Goal: Task Accomplishment & Management: Use online tool/utility

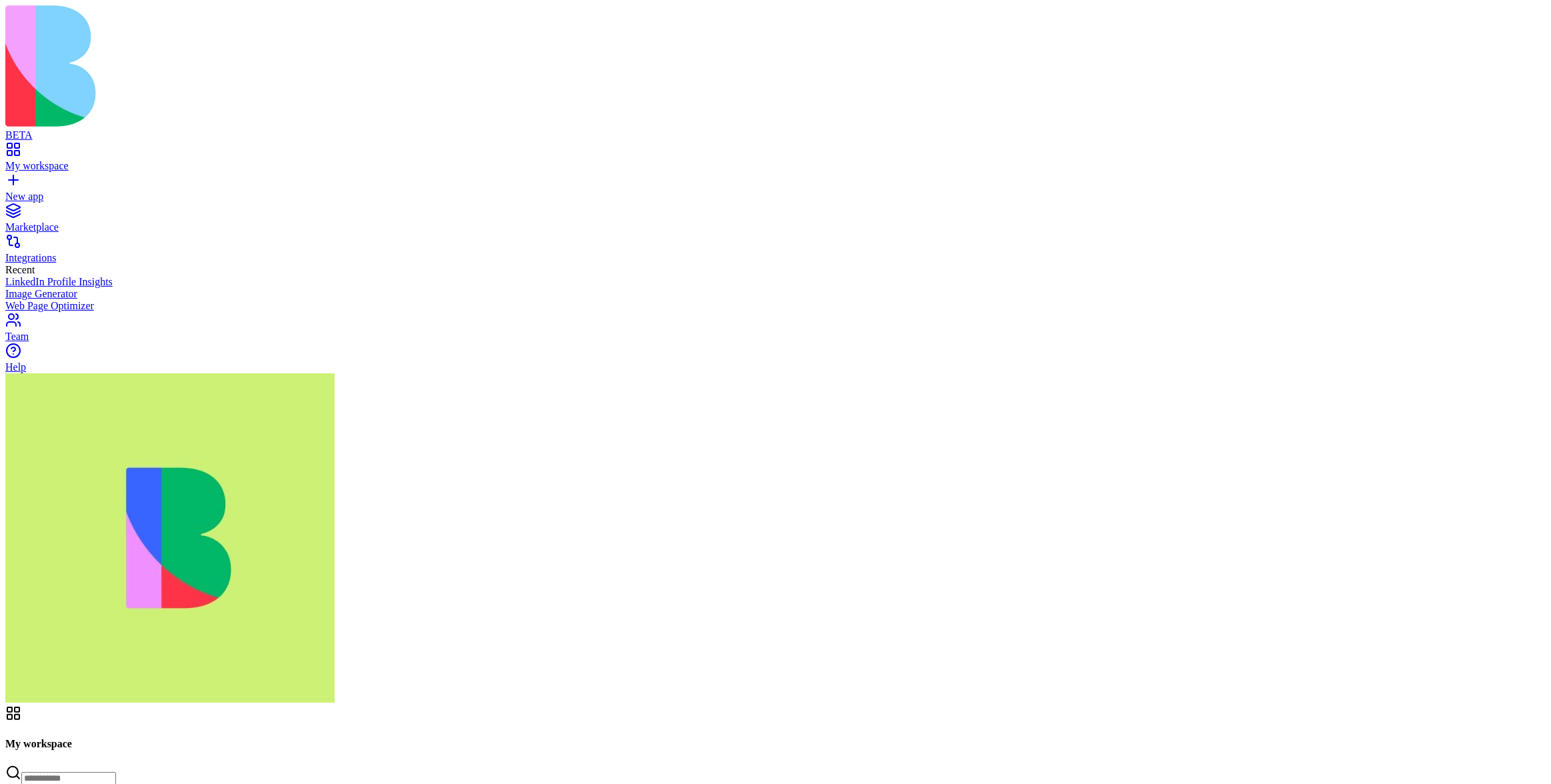
click at [116, 772] on input at bounding box center [69, 778] width 95 height 14
type input "*****"
click at [1322, 705] on header "Gmail Share" at bounding box center [776, 797] width 1541 height 184
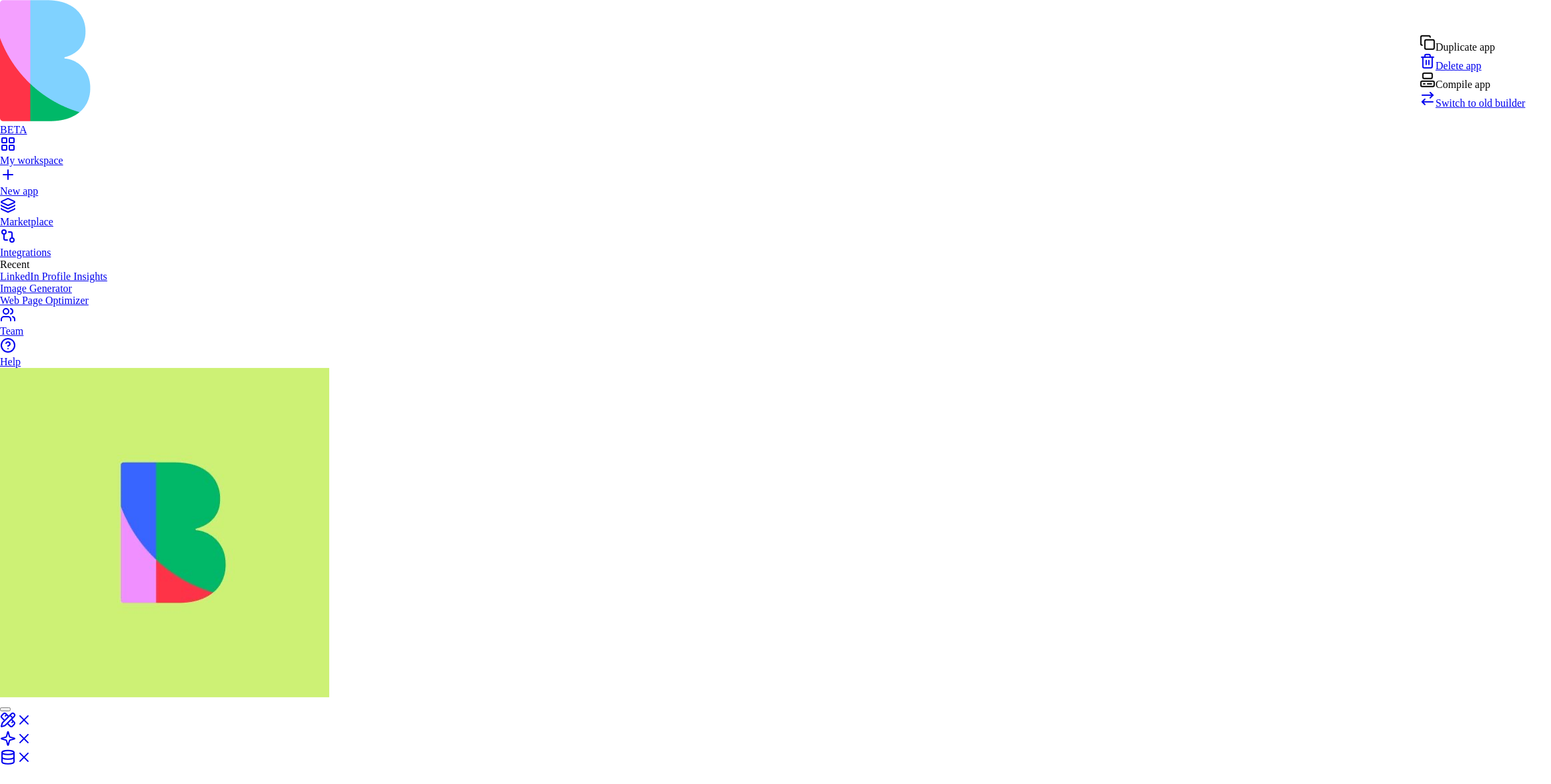
click at [1474, 109] on span "Switch to old builder" at bounding box center [1481, 103] width 90 height 11
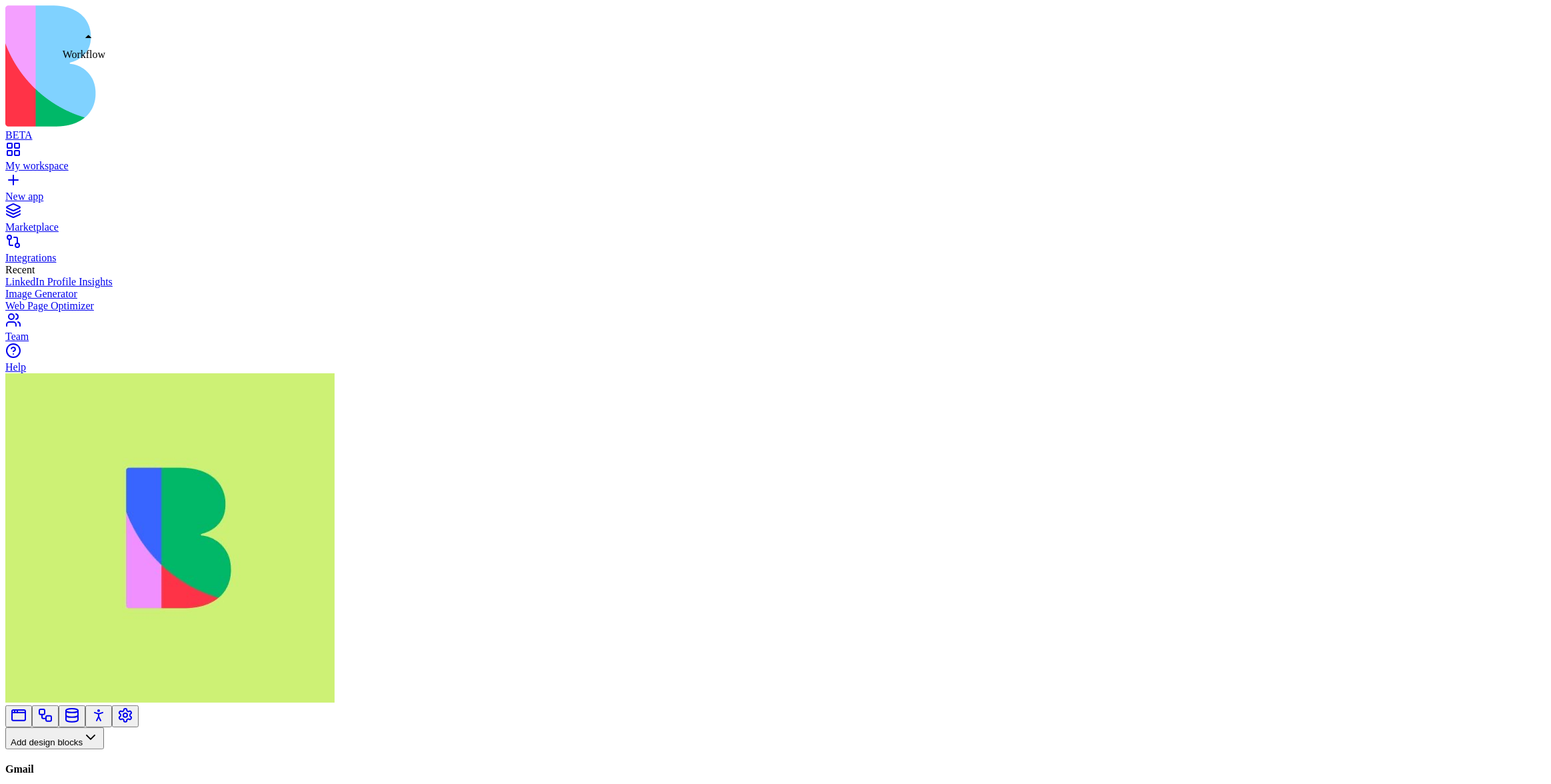
click at [53, 715] on link at bounding box center [45, 720] width 16 height 10
click at [72, 749] on button "Workflows" at bounding box center [39, 760] width 67 height 22
click at [90, 509] on div "Actions" at bounding box center [70, 506] width 63 height 19
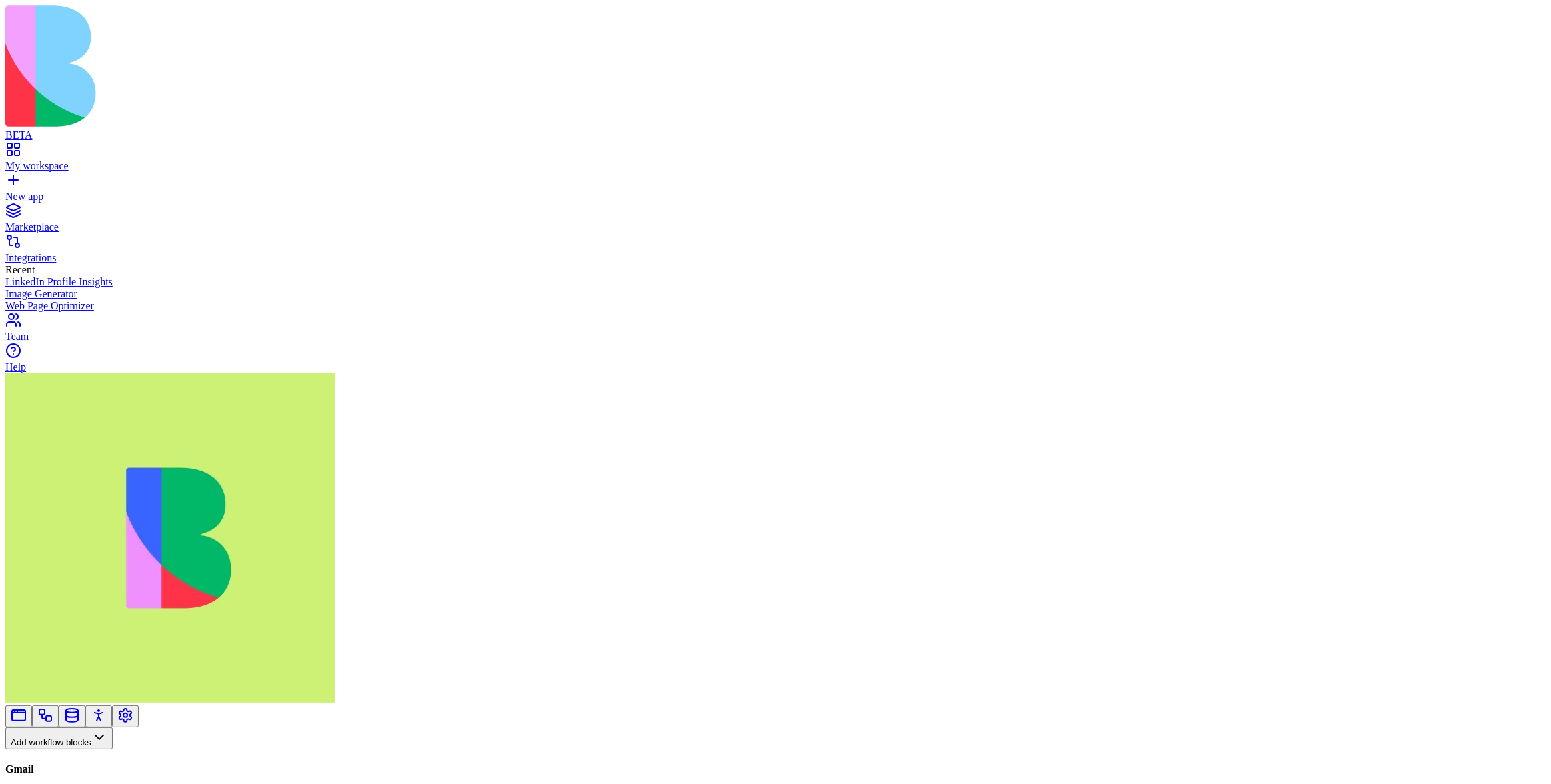
click at [91, 160] on div "My workspace" at bounding box center [776, 166] width 1541 height 12
click at [116, 772] on input at bounding box center [69, 778] width 95 height 14
click at [116, 774] on input "*****" at bounding box center [69, 780] width 95 height 14
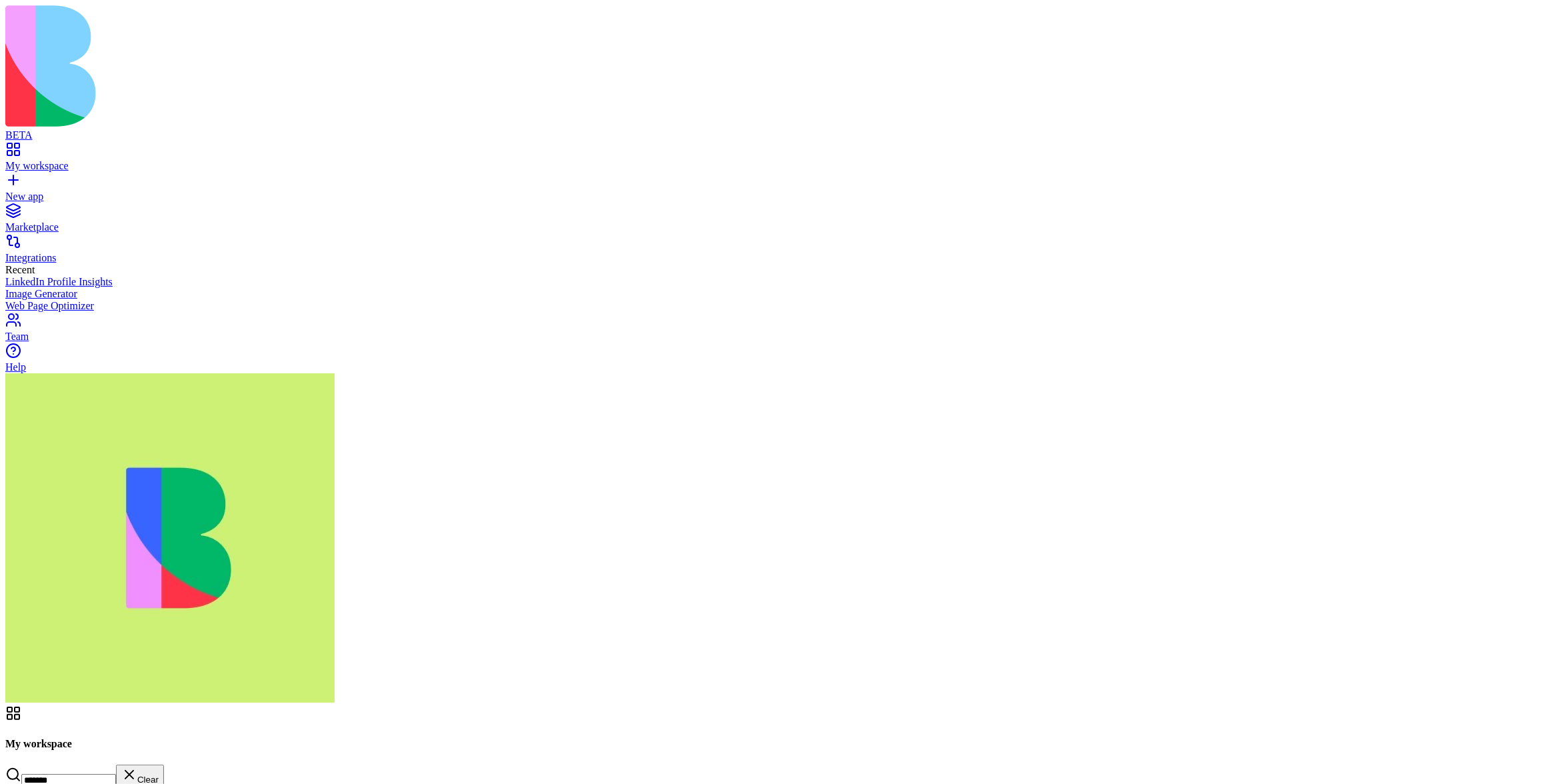
click at [116, 774] on input "*******" at bounding box center [69, 780] width 95 height 14
click at [116, 774] on input "****" at bounding box center [69, 780] width 95 height 14
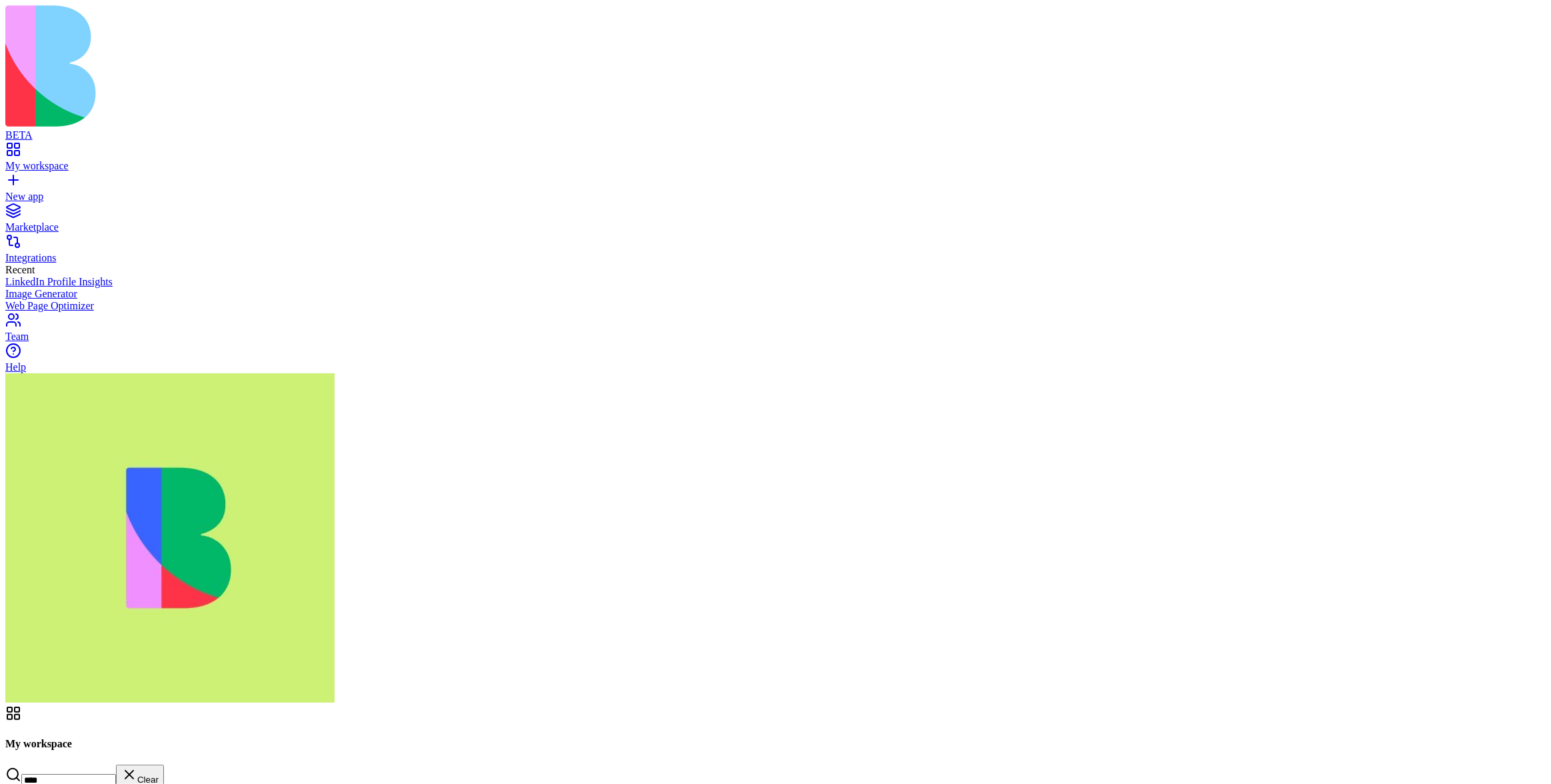
click at [116, 774] on input "****" at bounding box center [69, 780] width 95 height 14
click at [116, 774] on input "*****" at bounding box center [69, 780] width 95 height 14
click at [116, 774] on input "****" at bounding box center [69, 780] width 95 height 14
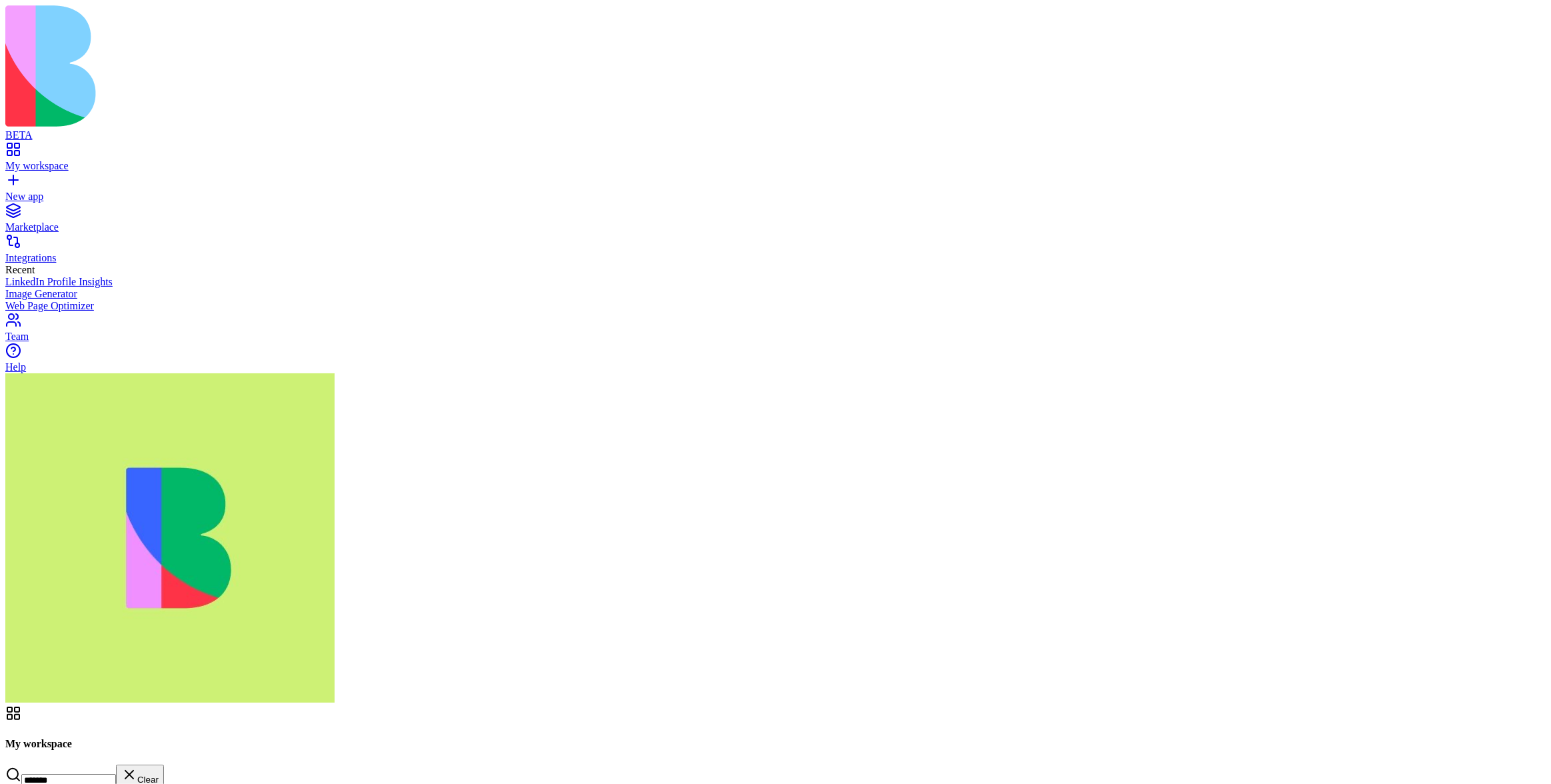
click at [116, 774] on input "*******" at bounding box center [69, 780] width 95 height 14
click at [116, 774] on input "********" at bounding box center [69, 780] width 95 height 14
click at [116, 774] on input "***" at bounding box center [69, 780] width 95 height 14
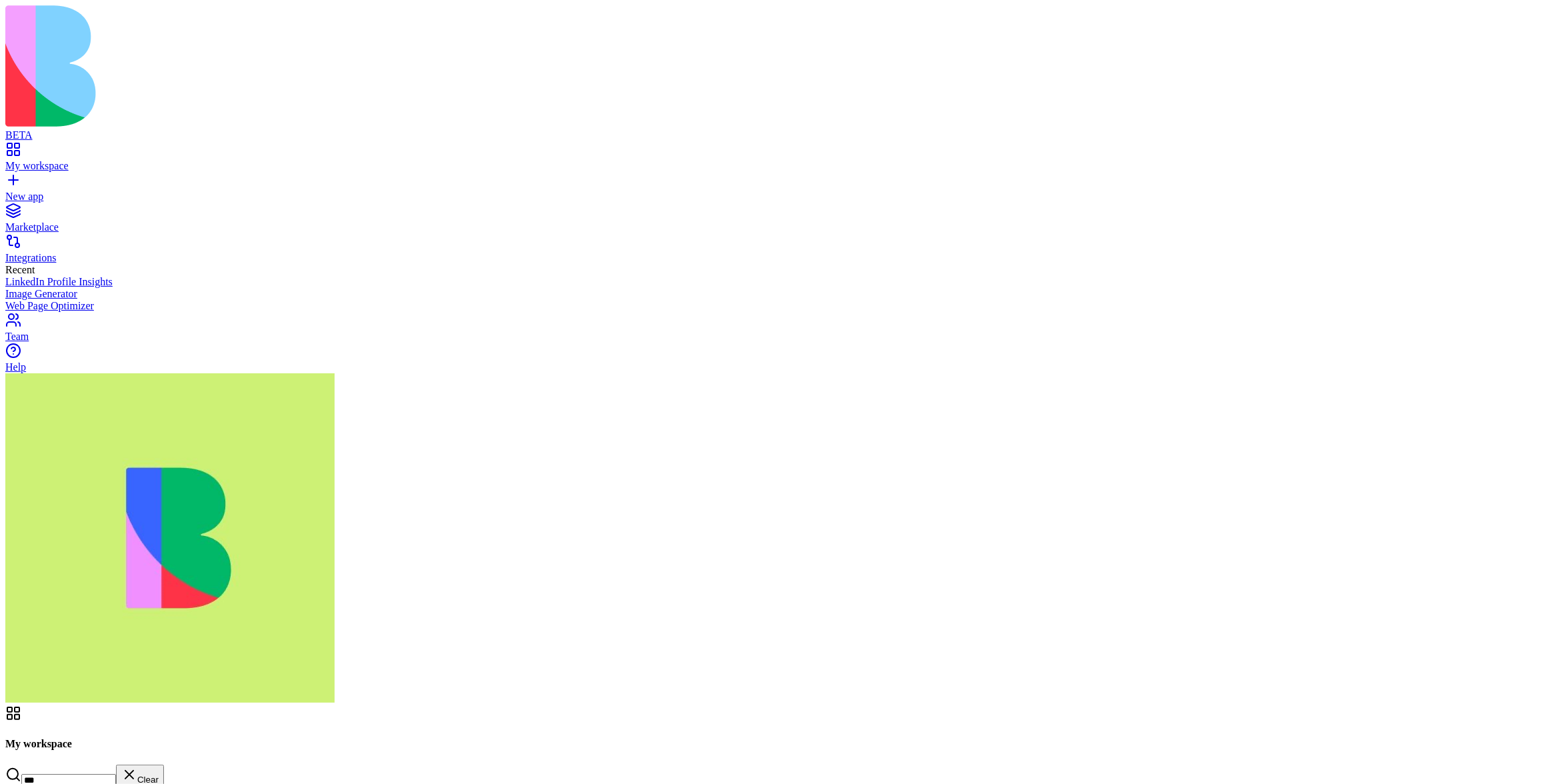
click at [116, 774] on input "***" at bounding box center [69, 780] width 95 height 14
type input "*"
click at [116, 774] on input "**" at bounding box center [69, 780] width 95 height 14
click at [116, 774] on input "****" at bounding box center [69, 780] width 95 height 14
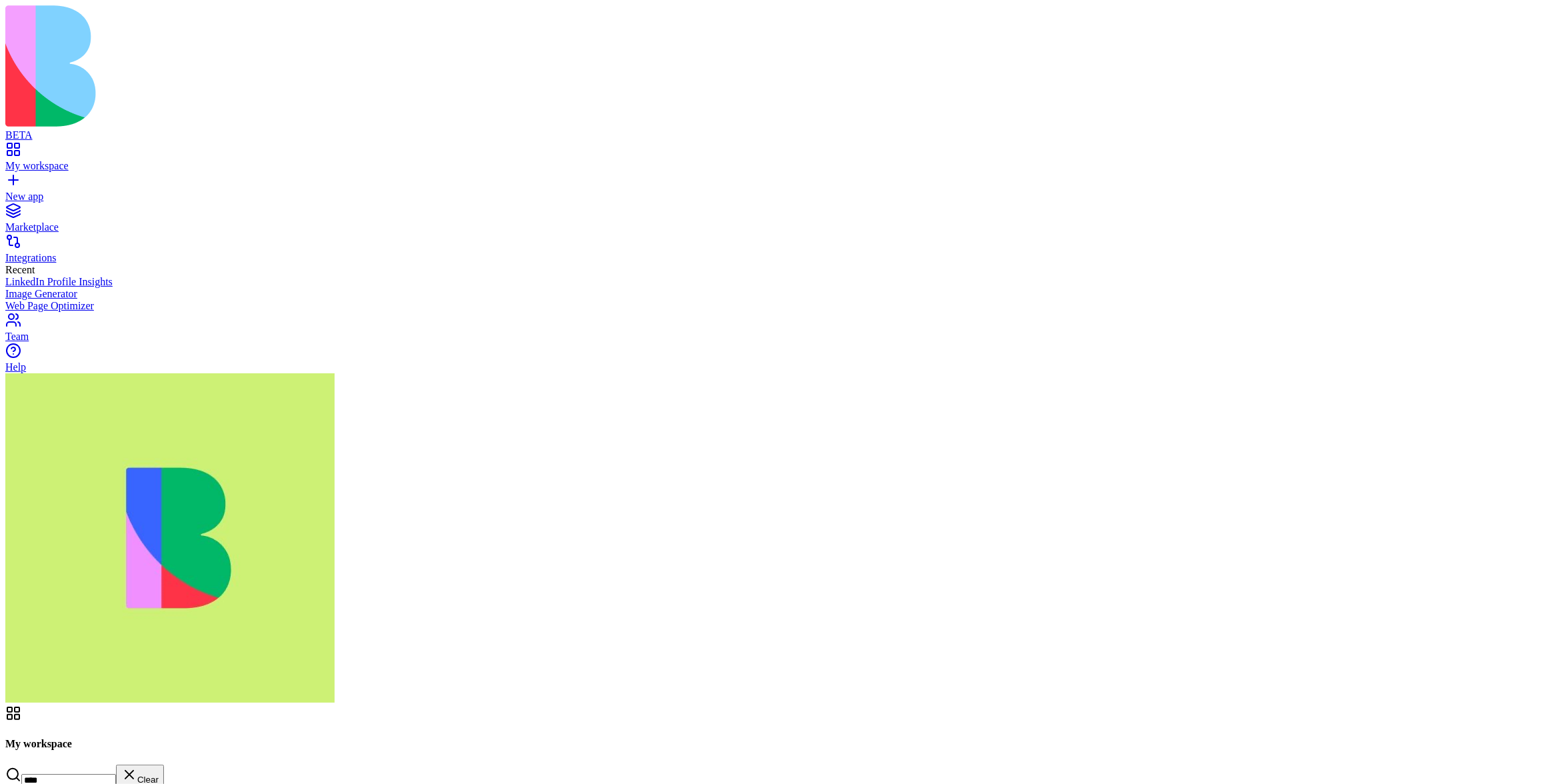
click at [116, 774] on input "****" at bounding box center [69, 780] width 95 height 14
type input "****"
click at [116, 774] on input "****" at bounding box center [69, 780] width 95 height 14
click at [56, 203] on div "Marketplace Integrations" at bounding box center [776, 234] width 1541 height 62
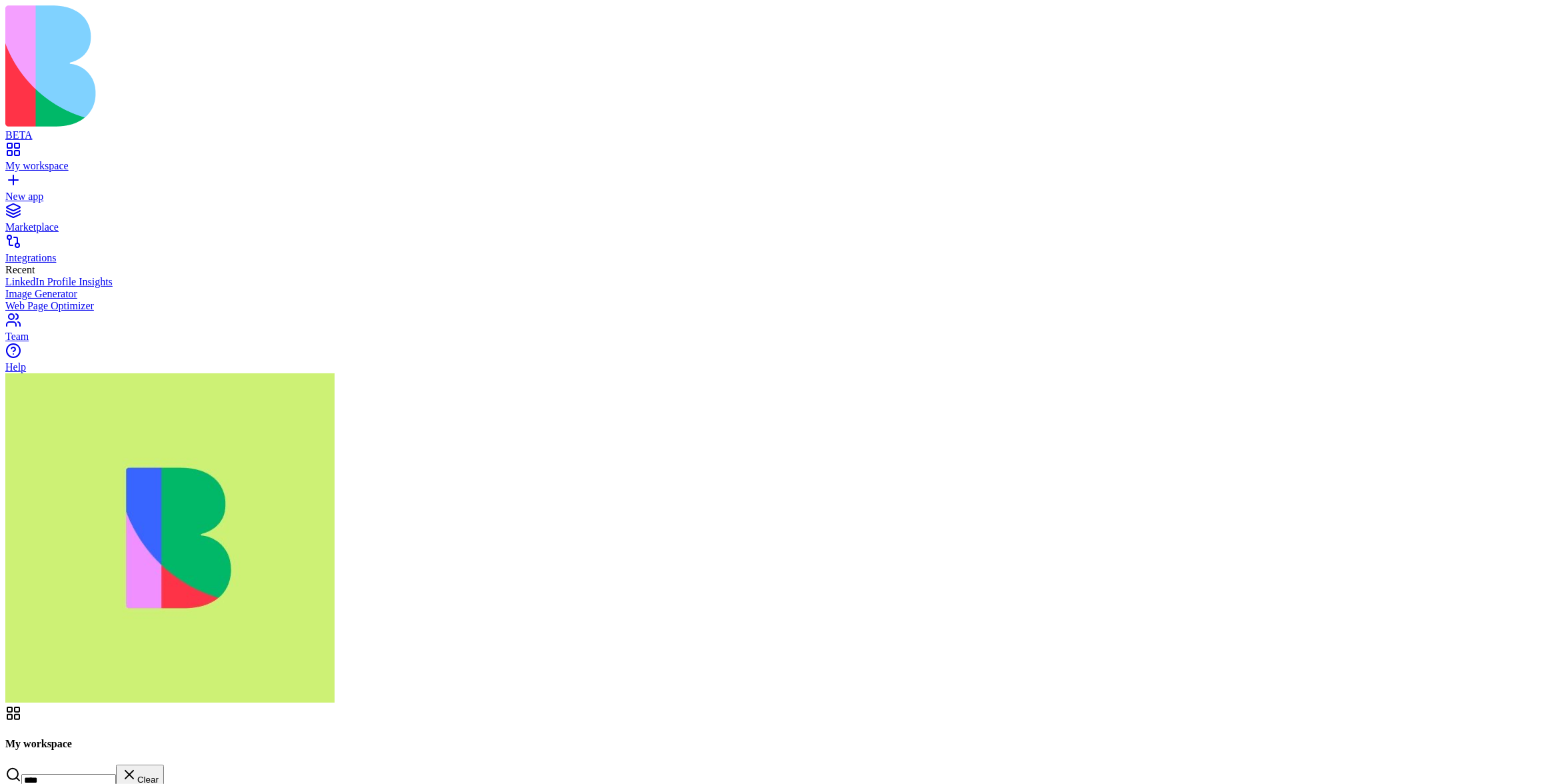
click at [57, 252] on div "Integrations" at bounding box center [776, 258] width 1541 height 12
click at [740, 705] on header "Google Drive Share" at bounding box center [776, 798] width 1541 height 187
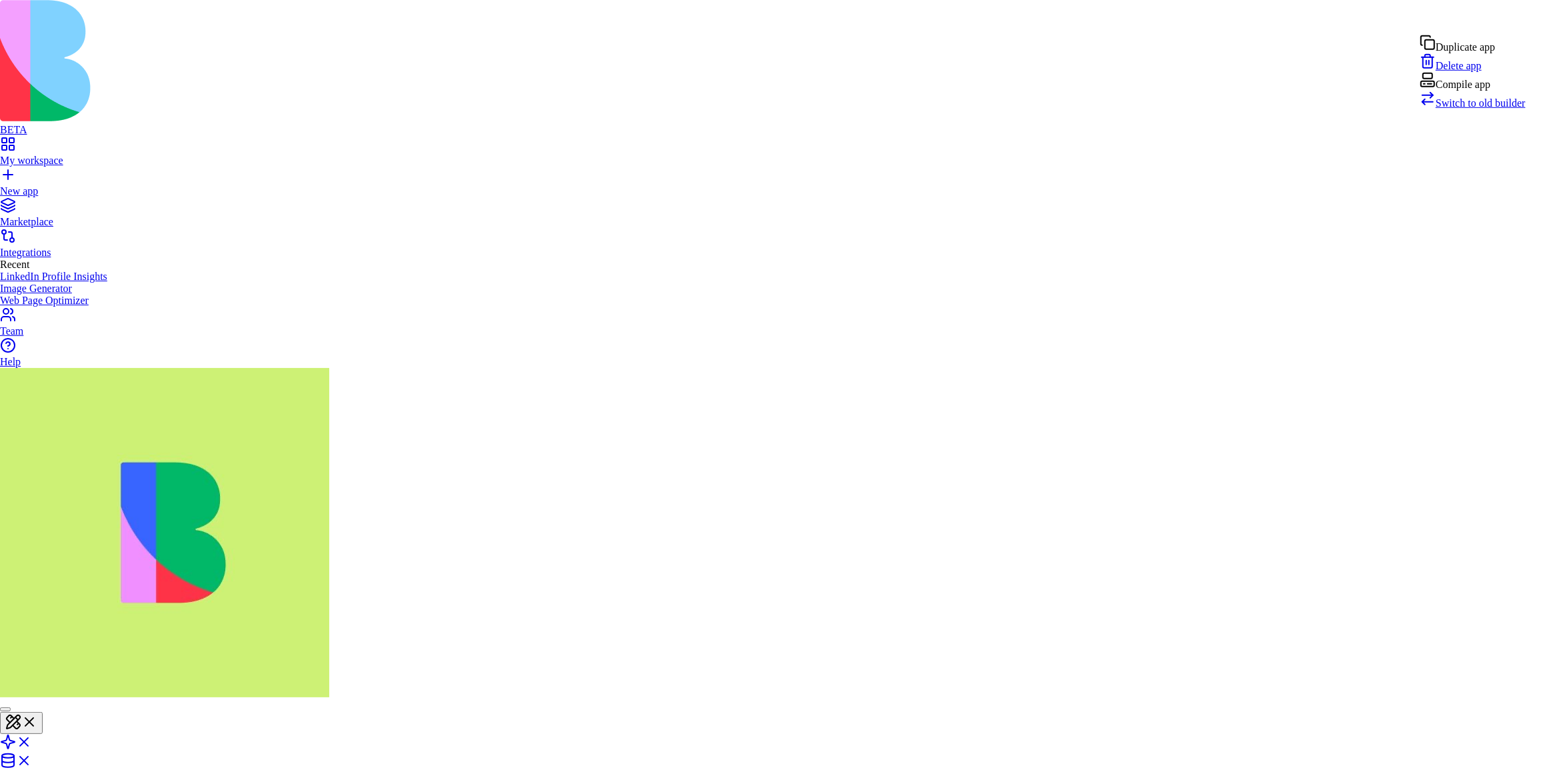
click at [1484, 109] on span "Switch to old builder" at bounding box center [1481, 103] width 90 height 11
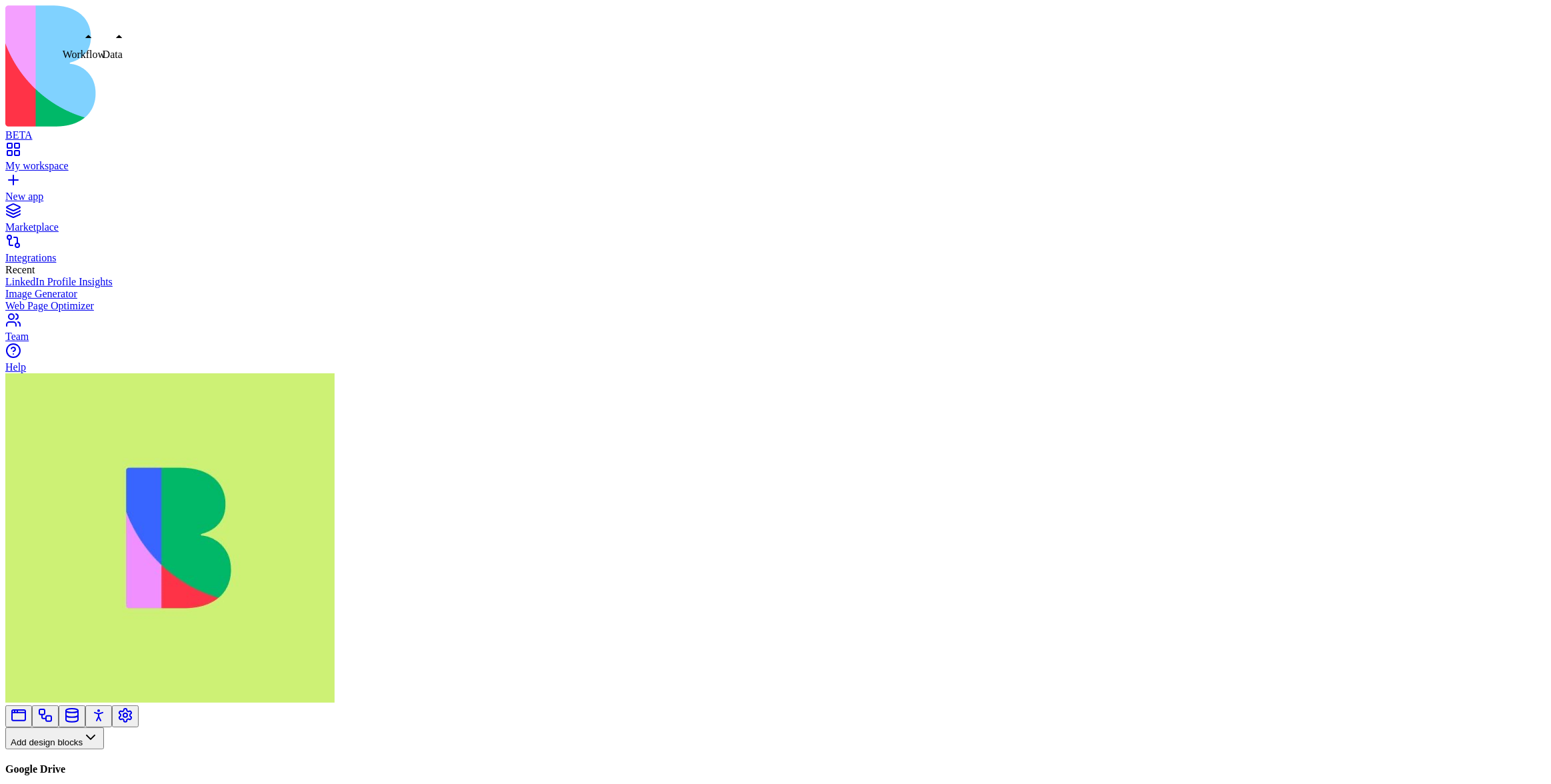
click at [53, 715] on link at bounding box center [45, 720] width 16 height 10
click at [72, 749] on button "Workflows" at bounding box center [39, 760] width 67 height 22
click at [81, 512] on div "Actions" at bounding box center [70, 506] width 63 height 19
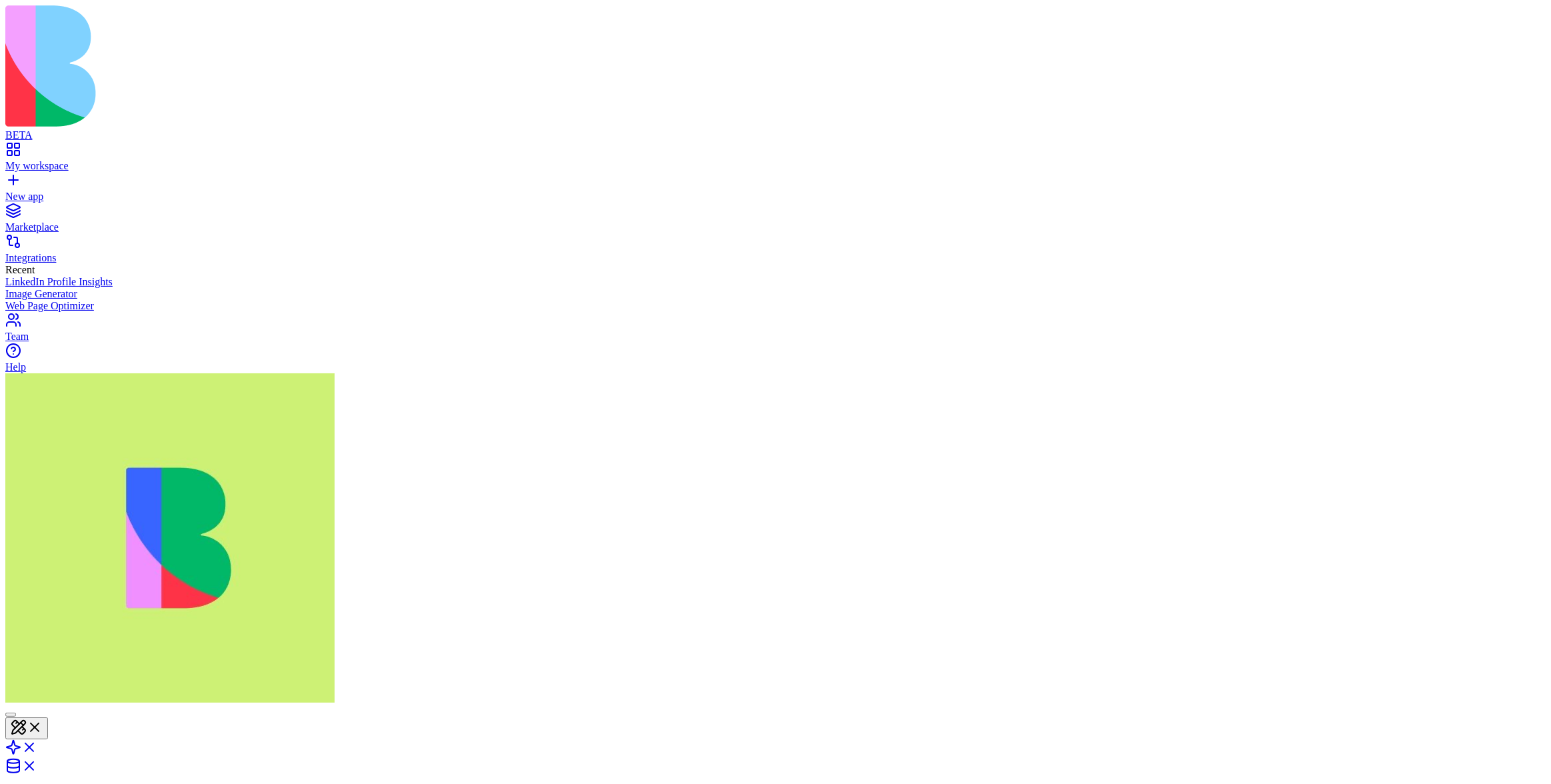
click at [942, 705] on header "Google Calendar Share" at bounding box center [776, 798] width 1541 height 187
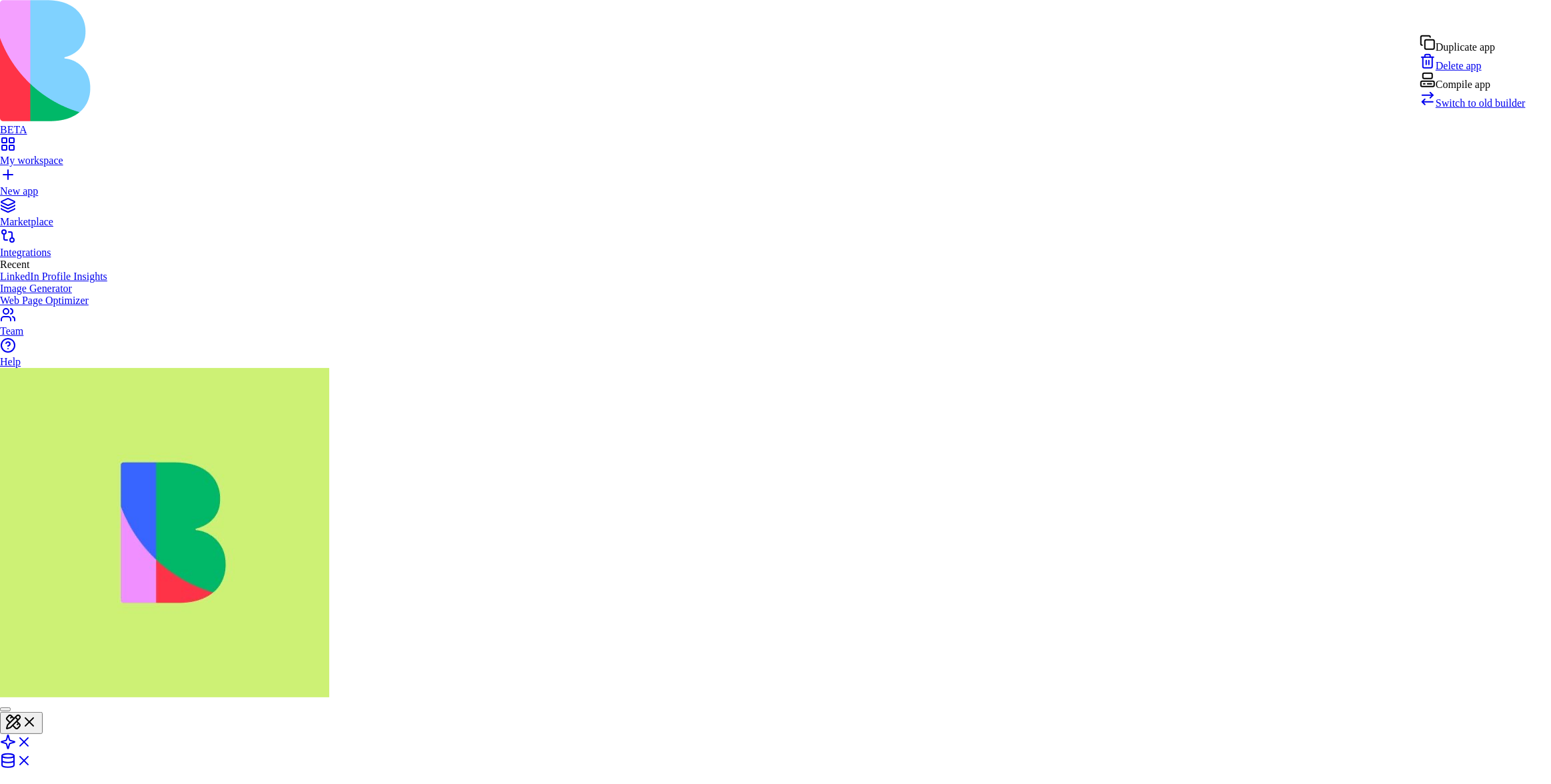
click at [1494, 109] on span "Switch to old builder" at bounding box center [1481, 103] width 90 height 11
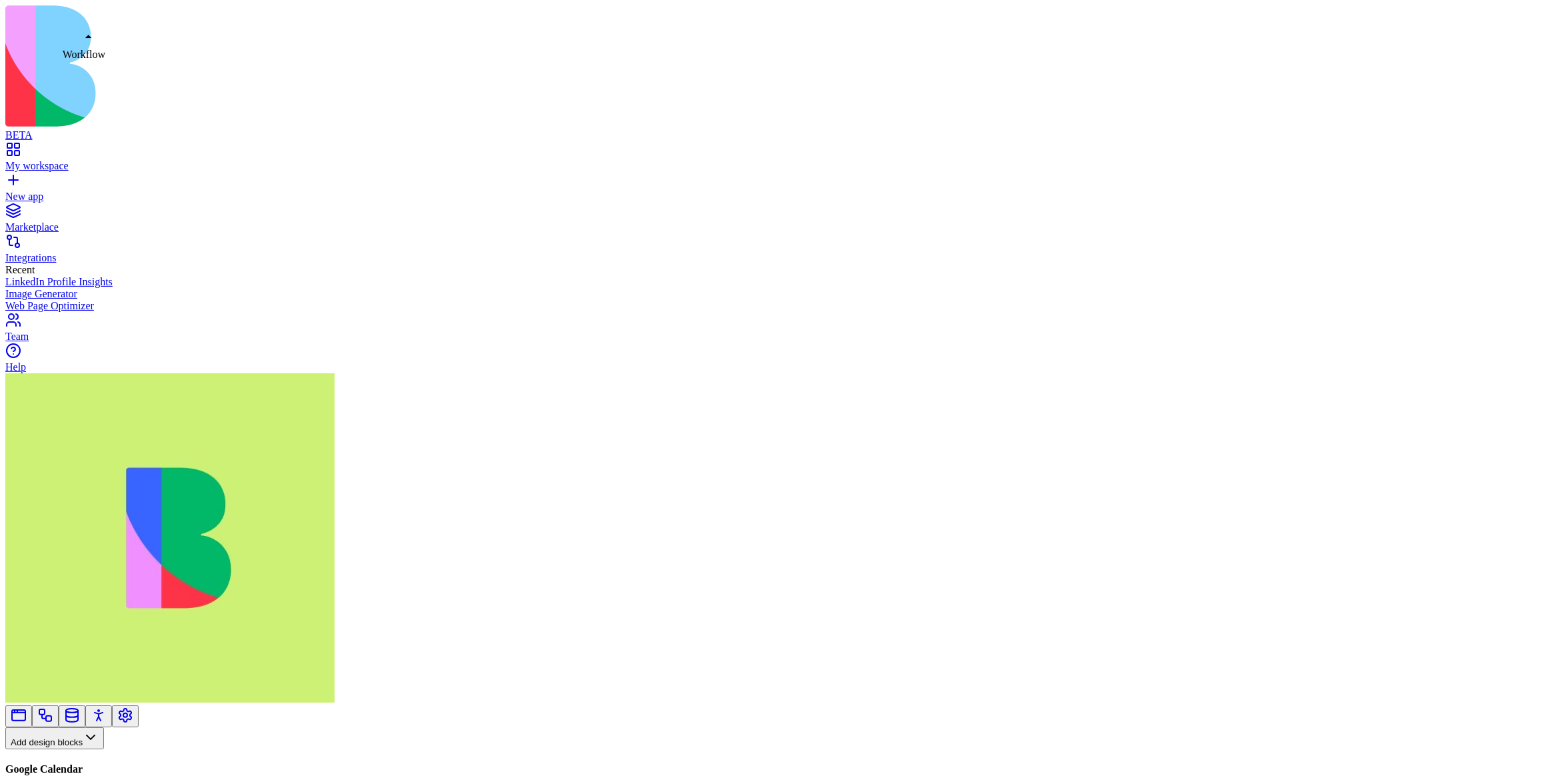
click at [53, 715] on link at bounding box center [45, 720] width 16 height 10
click at [72, 749] on button "Workflows" at bounding box center [39, 760] width 67 height 22
click at [82, 506] on div "Actions" at bounding box center [70, 506] width 63 height 19
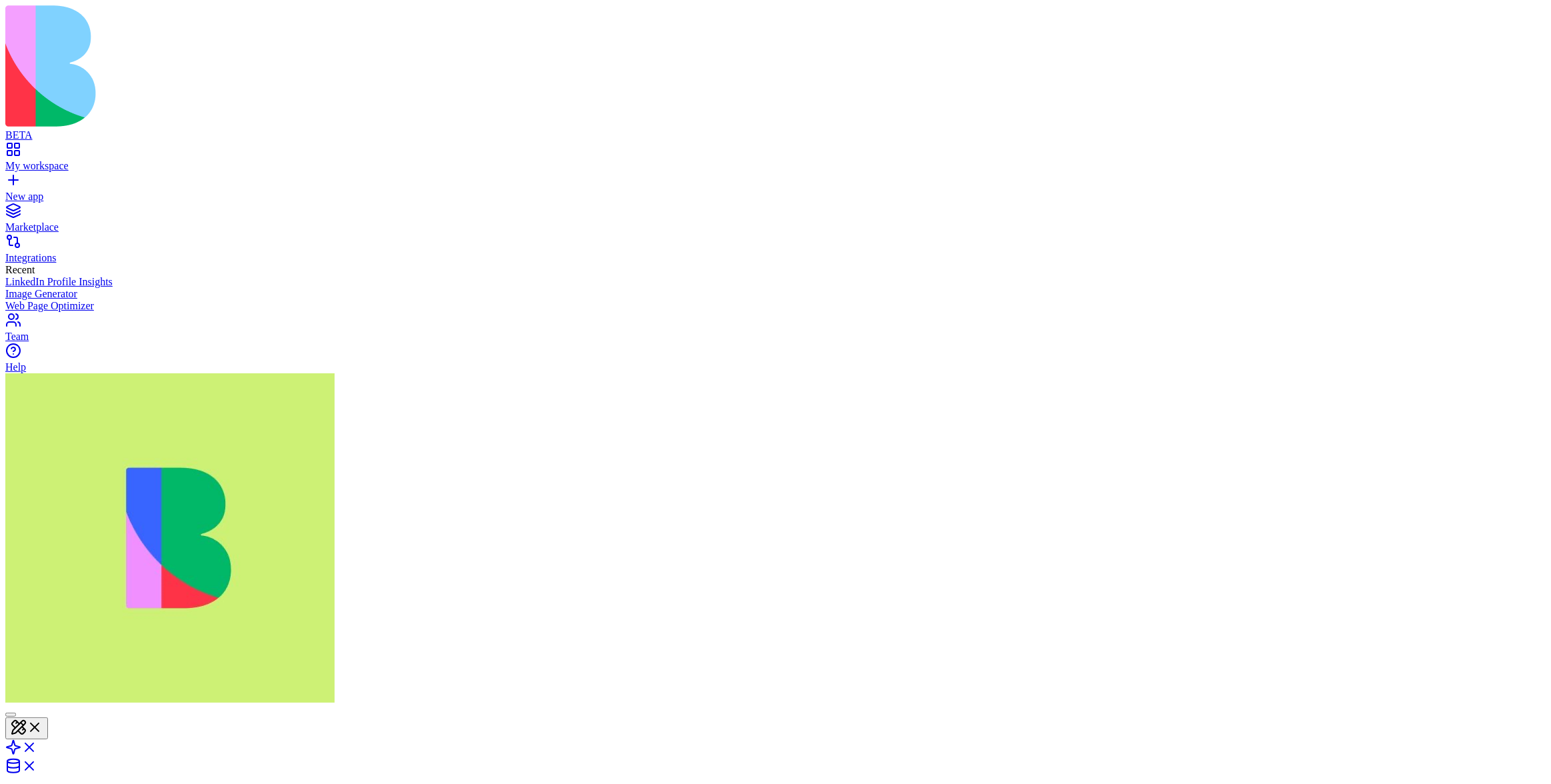
click at [937, 705] on header "Google Sheets Share" at bounding box center [776, 798] width 1541 height 187
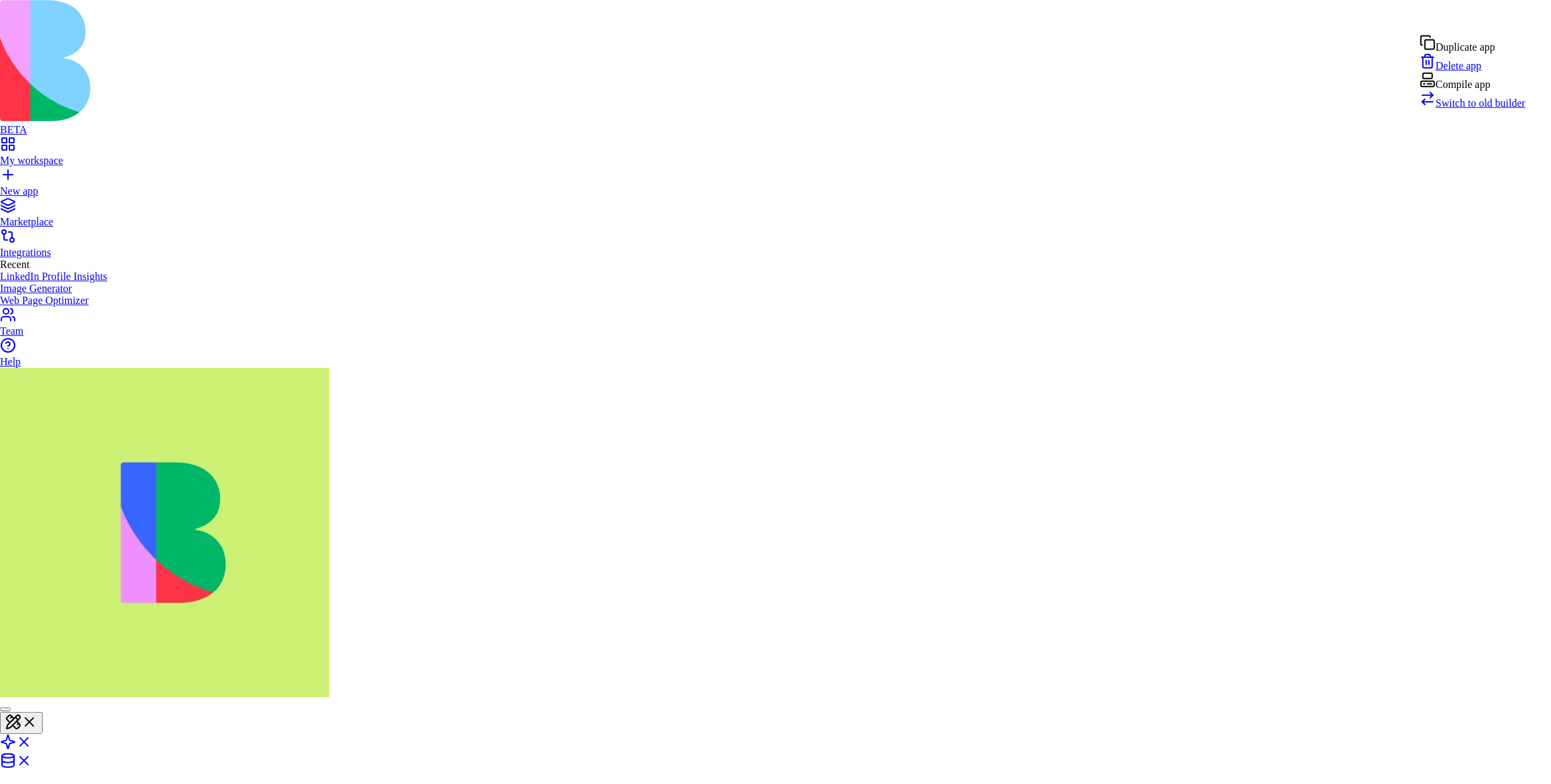
click at [1481, 109] on span "Switch to old builder" at bounding box center [1481, 103] width 90 height 11
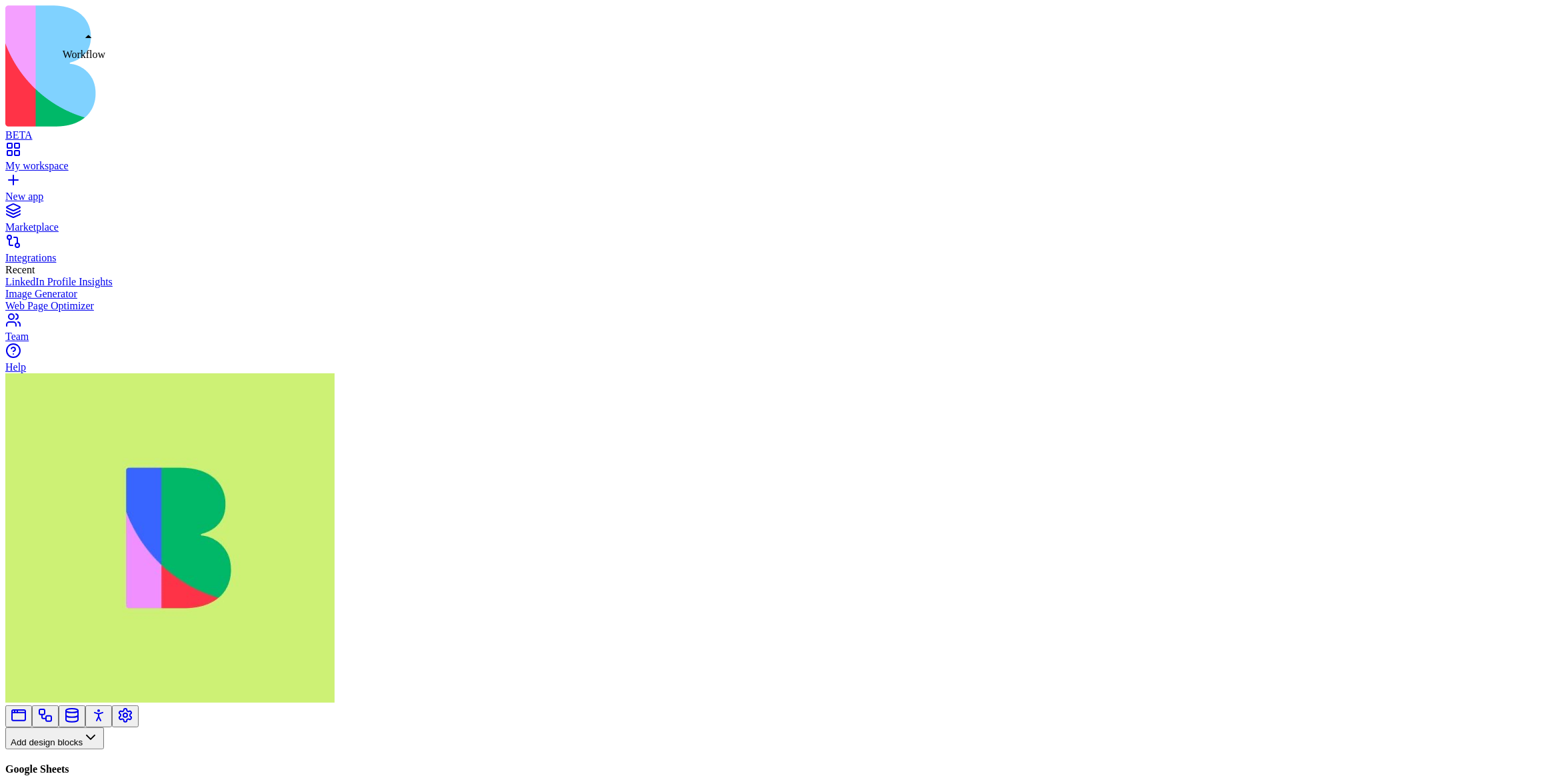
click at [53, 715] on link at bounding box center [45, 720] width 16 height 10
click at [72, 749] on button "Workflows" at bounding box center [39, 760] width 67 height 22
click at [90, 515] on div "Actions" at bounding box center [70, 506] width 63 height 19
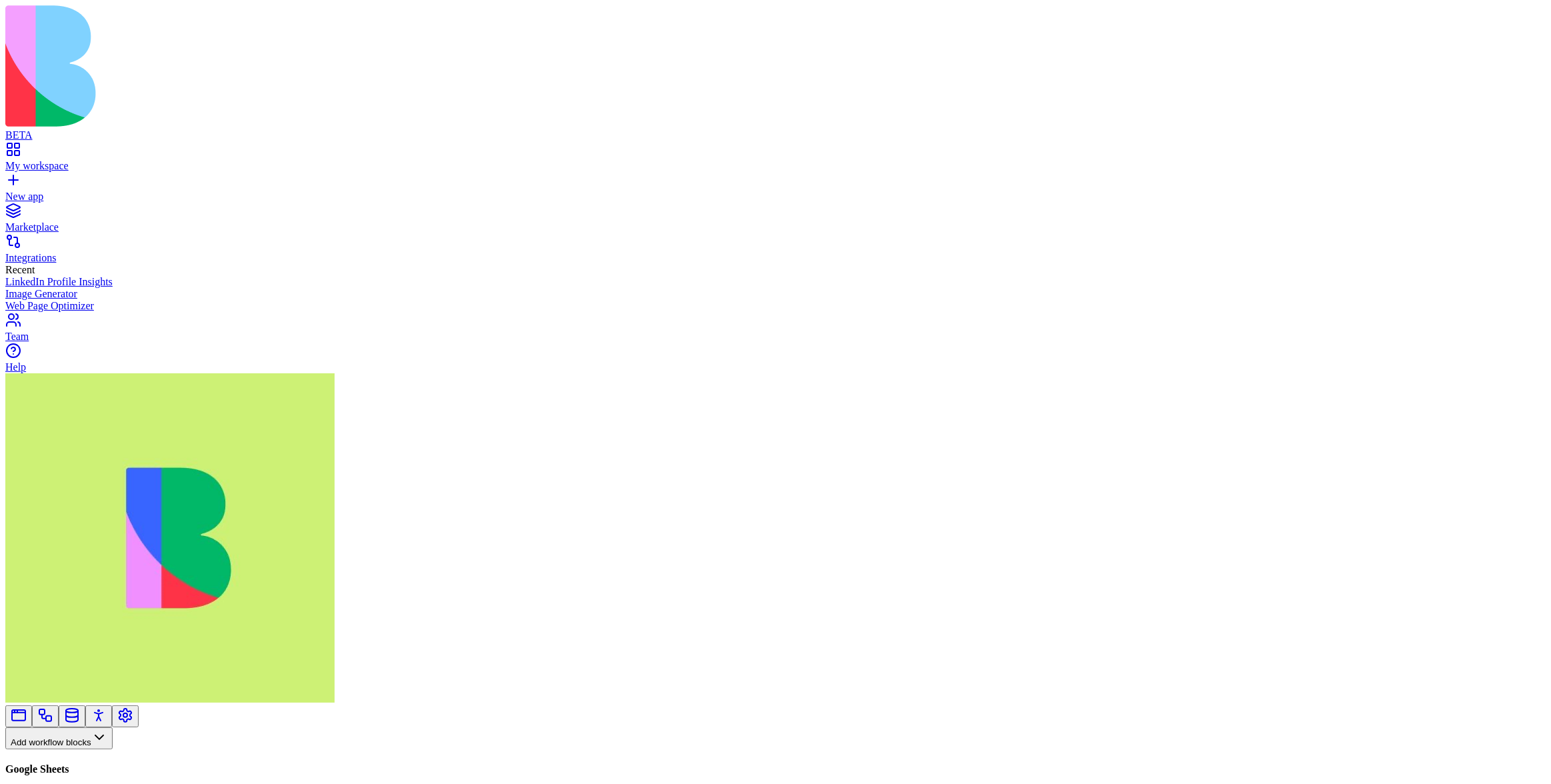
click at [874, 705] on header "Google Docs Share" at bounding box center [776, 798] width 1541 height 187
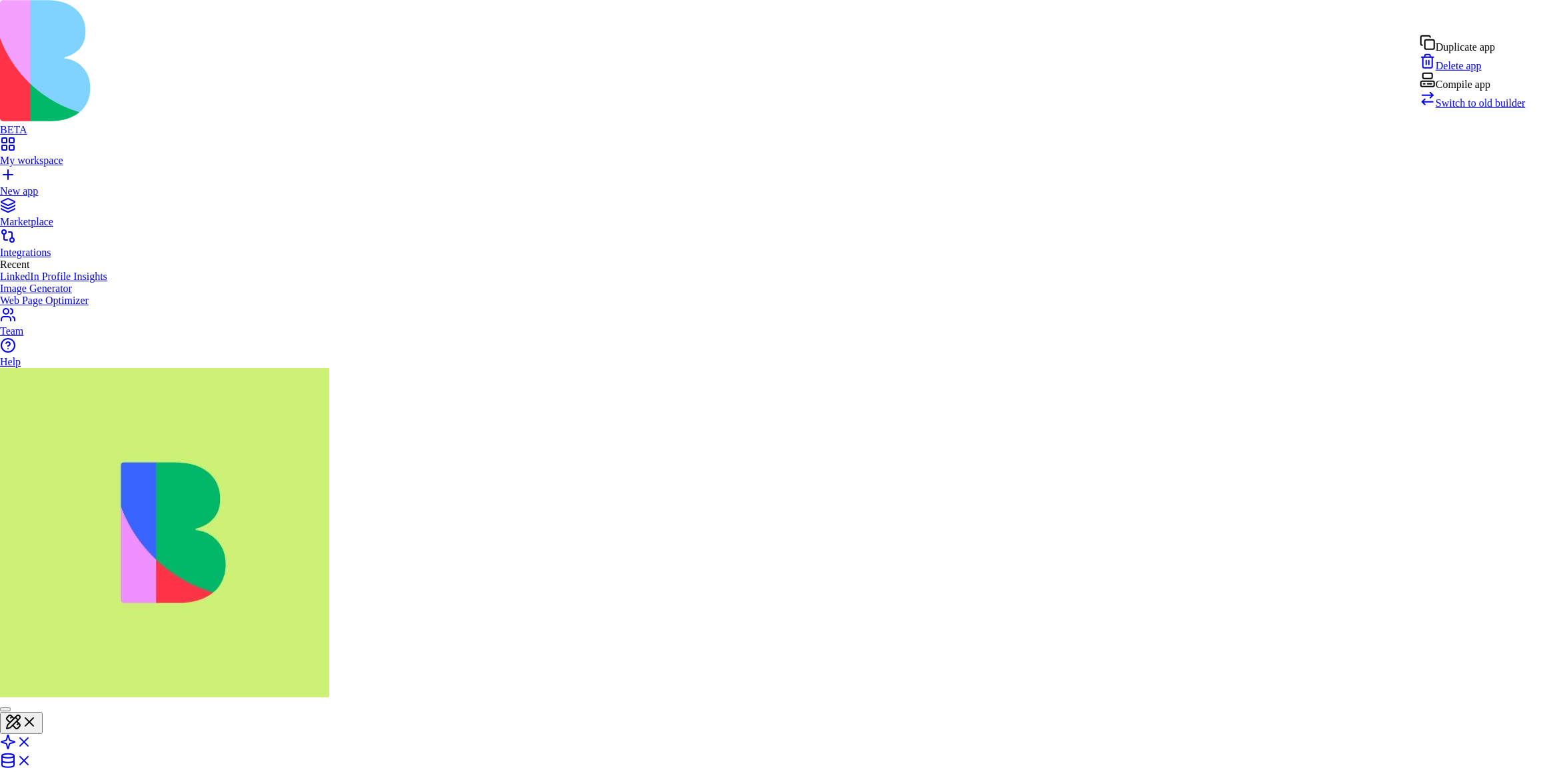
click at [1481, 109] on link "Switch to old builder" at bounding box center [1473, 103] width 106 height 11
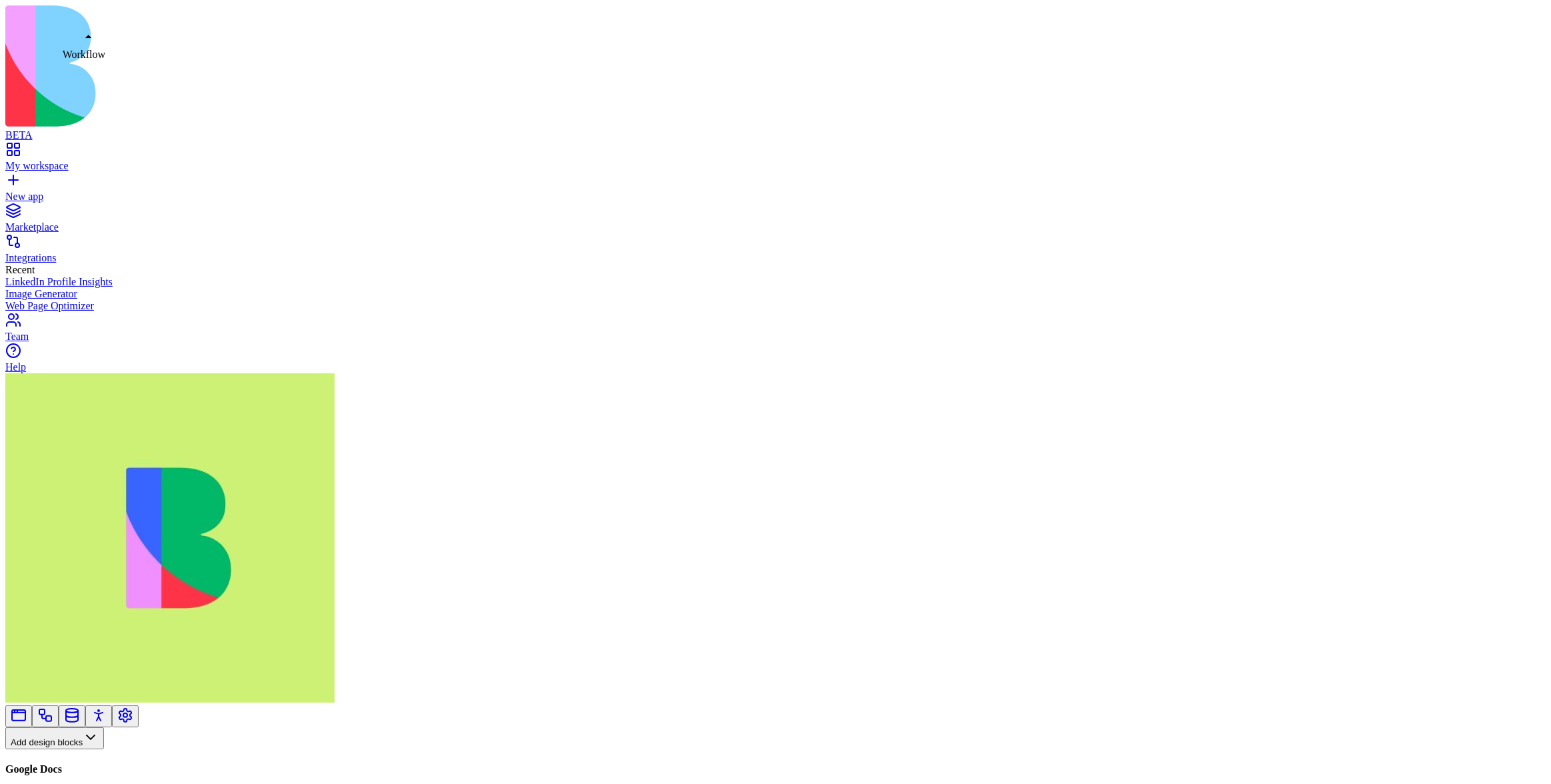
click at [53, 715] on link at bounding box center [45, 720] width 16 height 10
click at [69, 749] on button "Workflows" at bounding box center [39, 760] width 67 height 22
click at [80, 513] on div "Actions" at bounding box center [70, 506] width 63 height 19
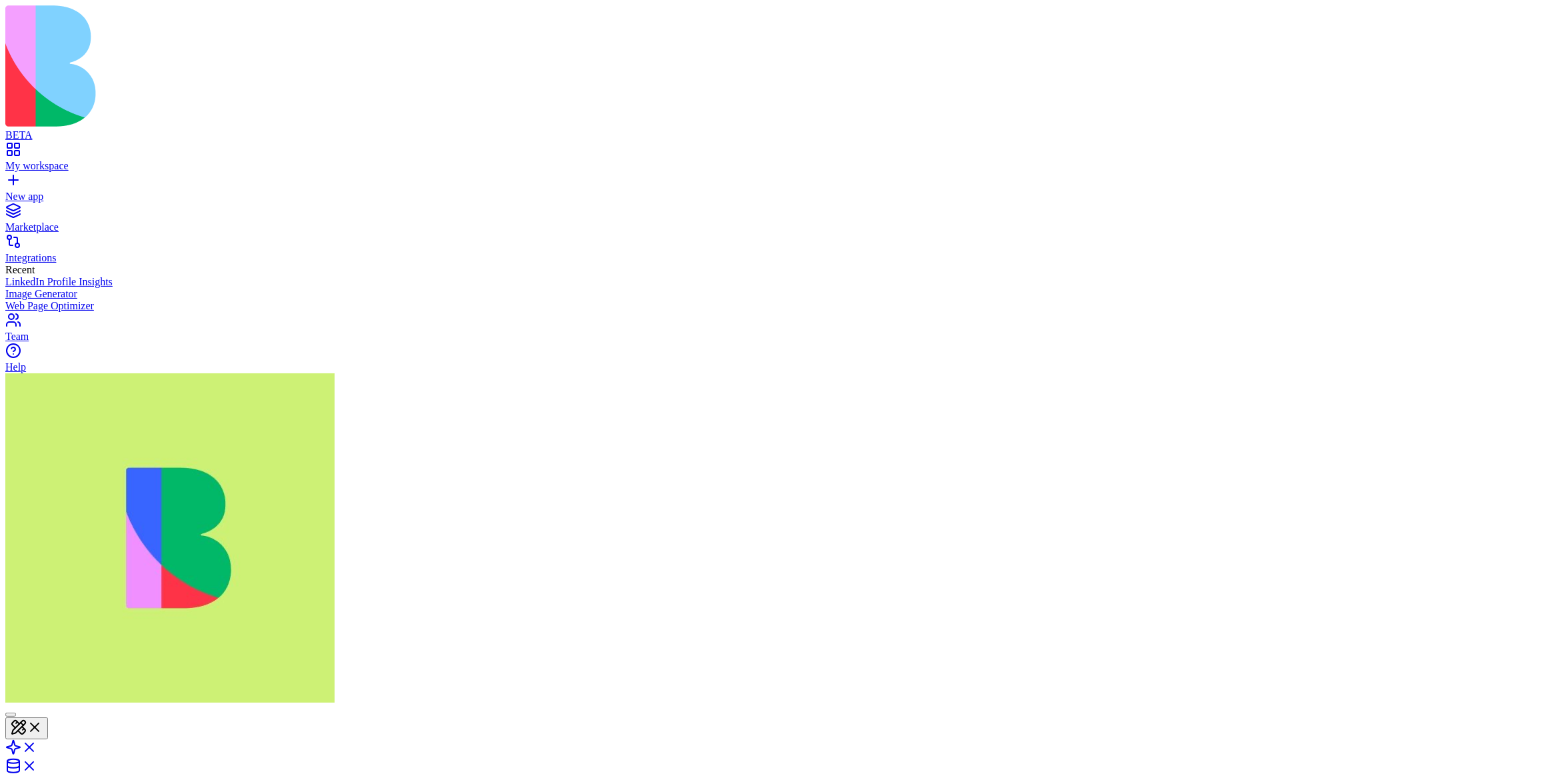
click at [1054, 705] on header "Slack Share" at bounding box center [776, 798] width 1541 height 187
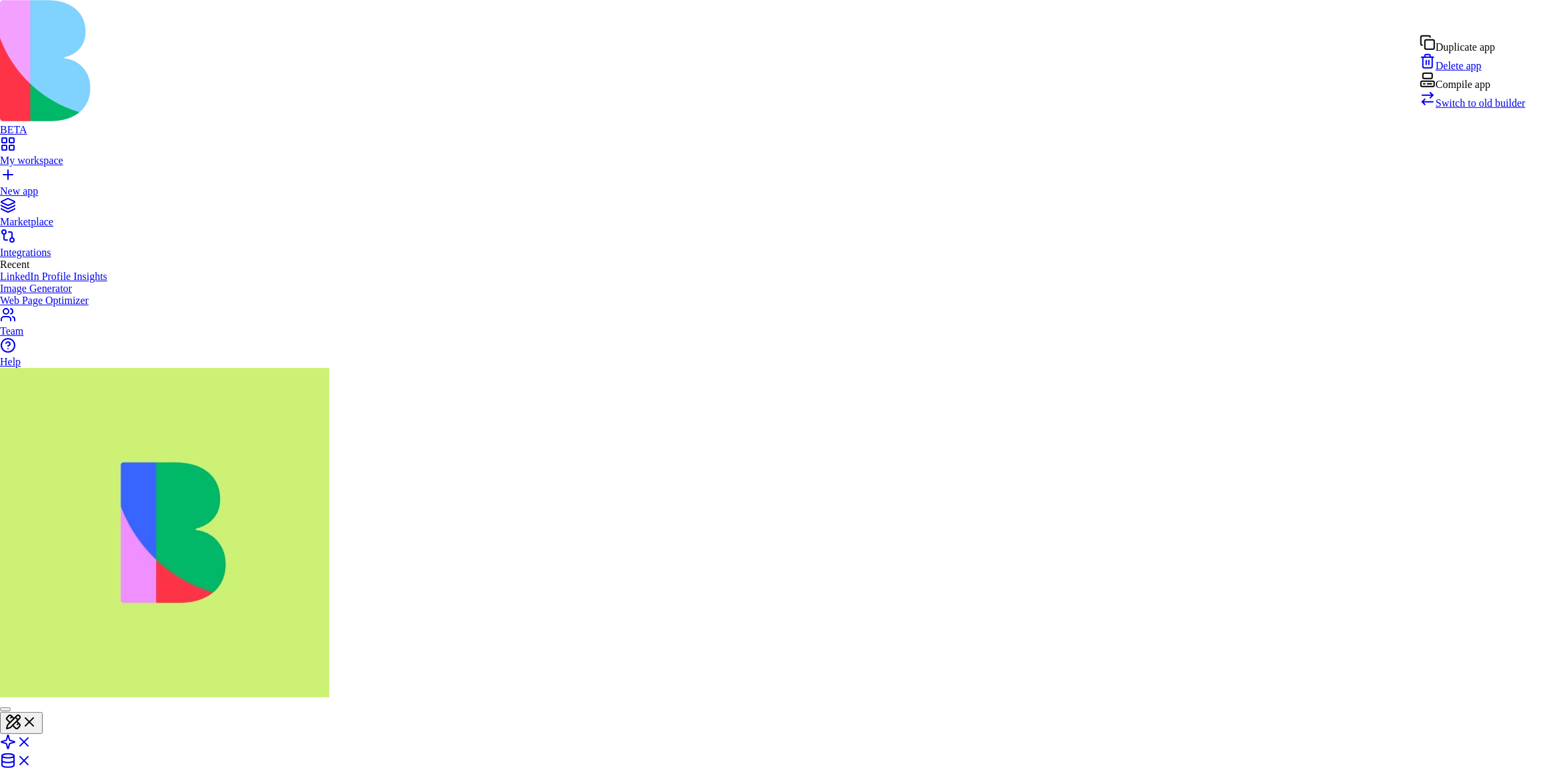
click at [1482, 109] on span "Switch to old builder" at bounding box center [1481, 103] width 90 height 11
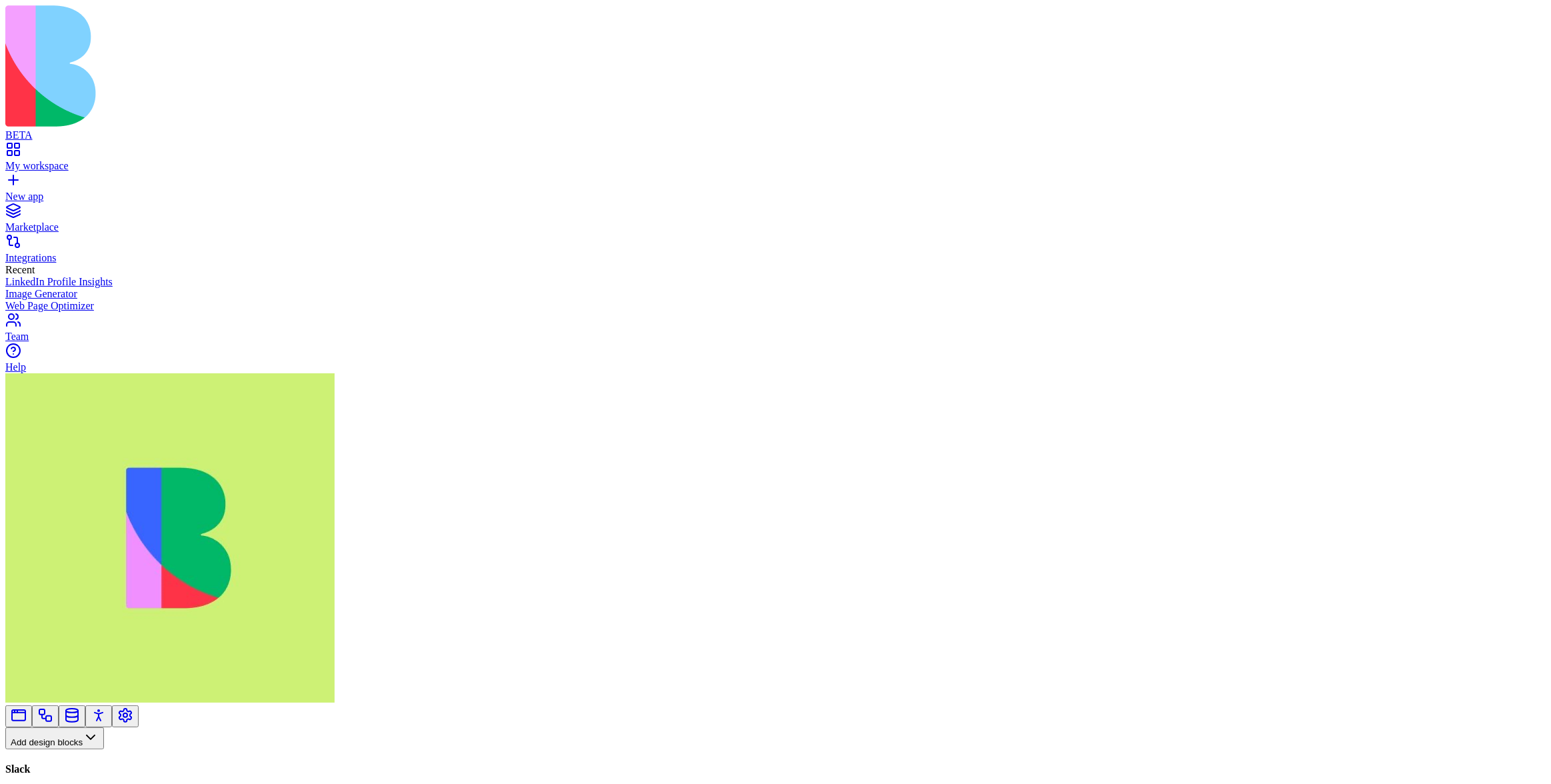
click at [57, 749] on button "Pages" at bounding box center [31, 760] width 52 height 22
click at [72, 508] on div "Websites" at bounding box center [74, 506] width 70 height 19
click at [53, 715] on link at bounding box center [45, 720] width 16 height 10
click at [72, 749] on button "Workflows" at bounding box center [39, 760] width 67 height 22
click at [72, 511] on div "Actions" at bounding box center [70, 506] width 63 height 19
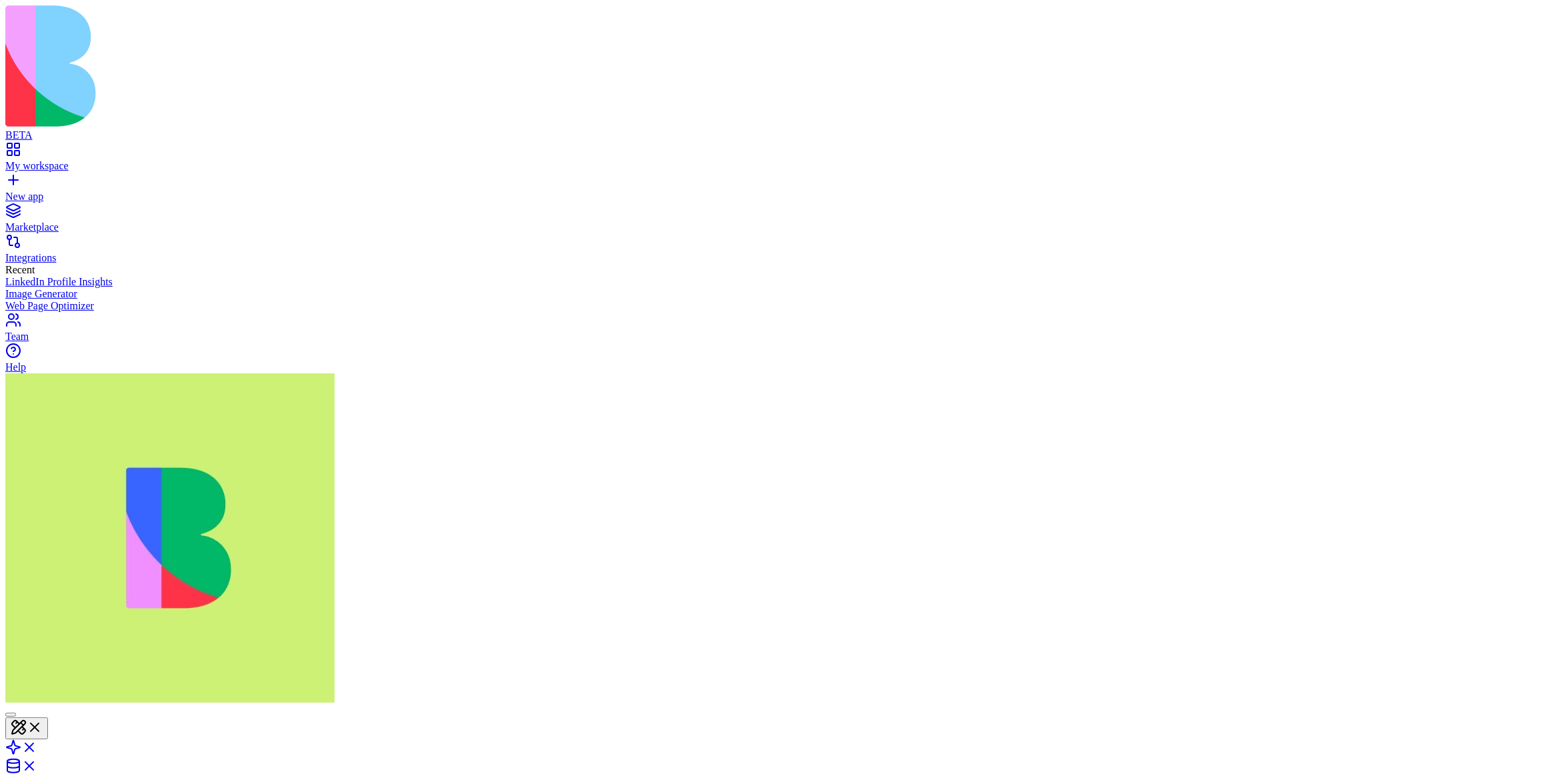
click at [830, 705] on header "Jira Share" at bounding box center [776, 798] width 1541 height 187
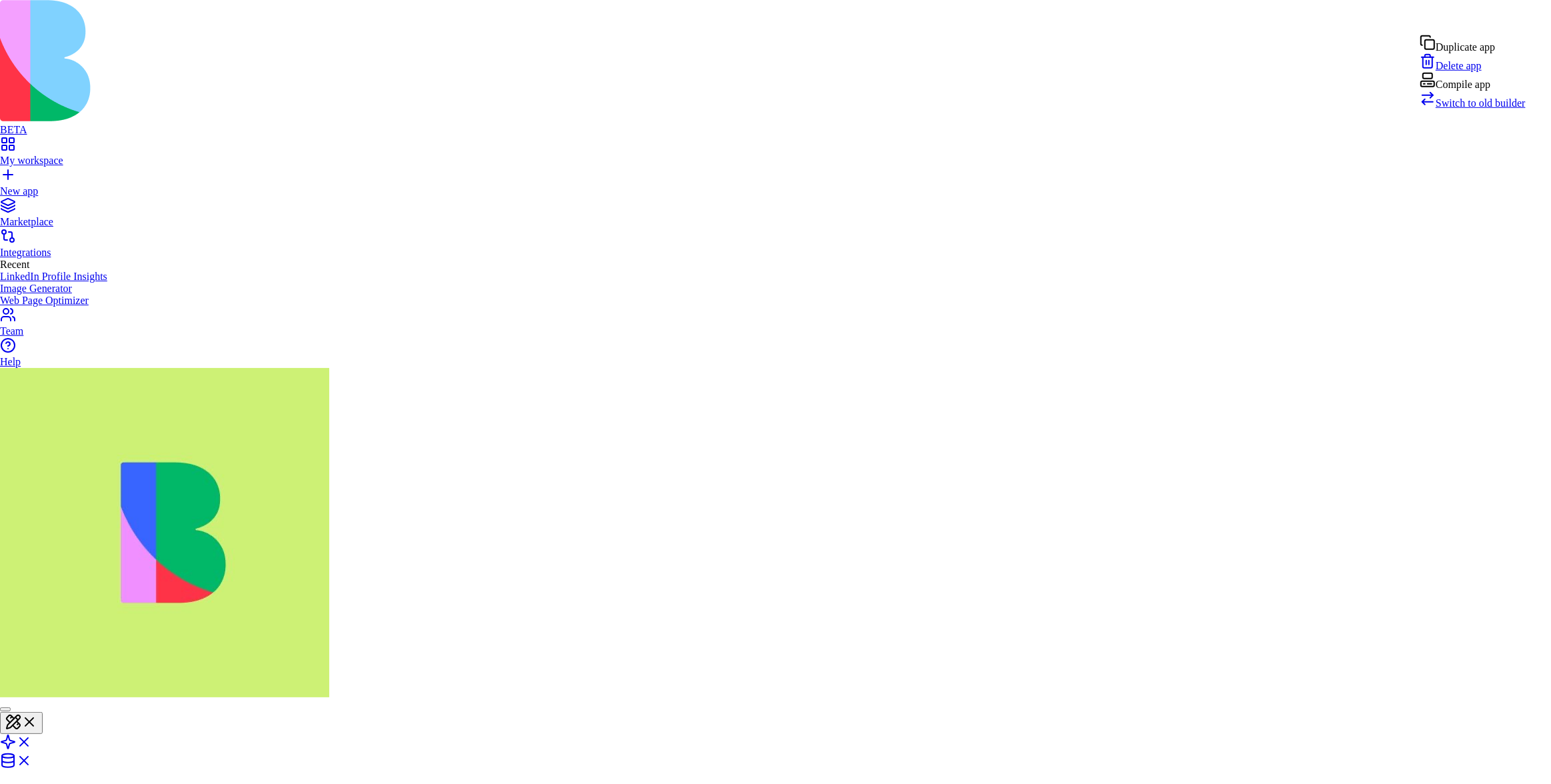
click at [1473, 109] on span "Switch to old builder" at bounding box center [1481, 103] width 90 height 11
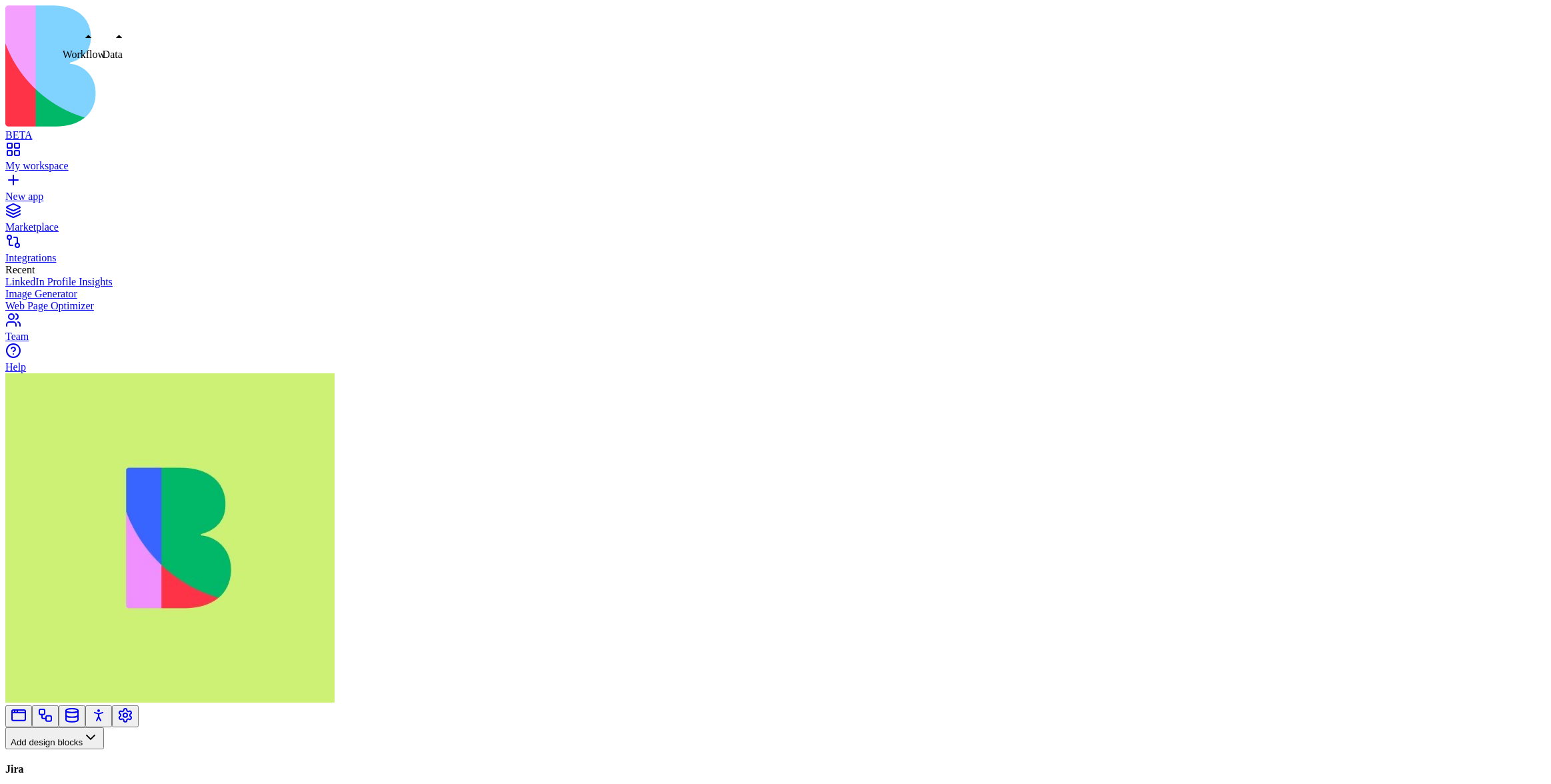
click at [53, 715] on link at bounding box center [45, 720] width 16 height 10
click at [72, 749] on button "Workflows" at bounding box center [39, 760] width 67 height 22
click at [72, 515] on div "Actions" at bounding box center [70, 506] width 63 height 19
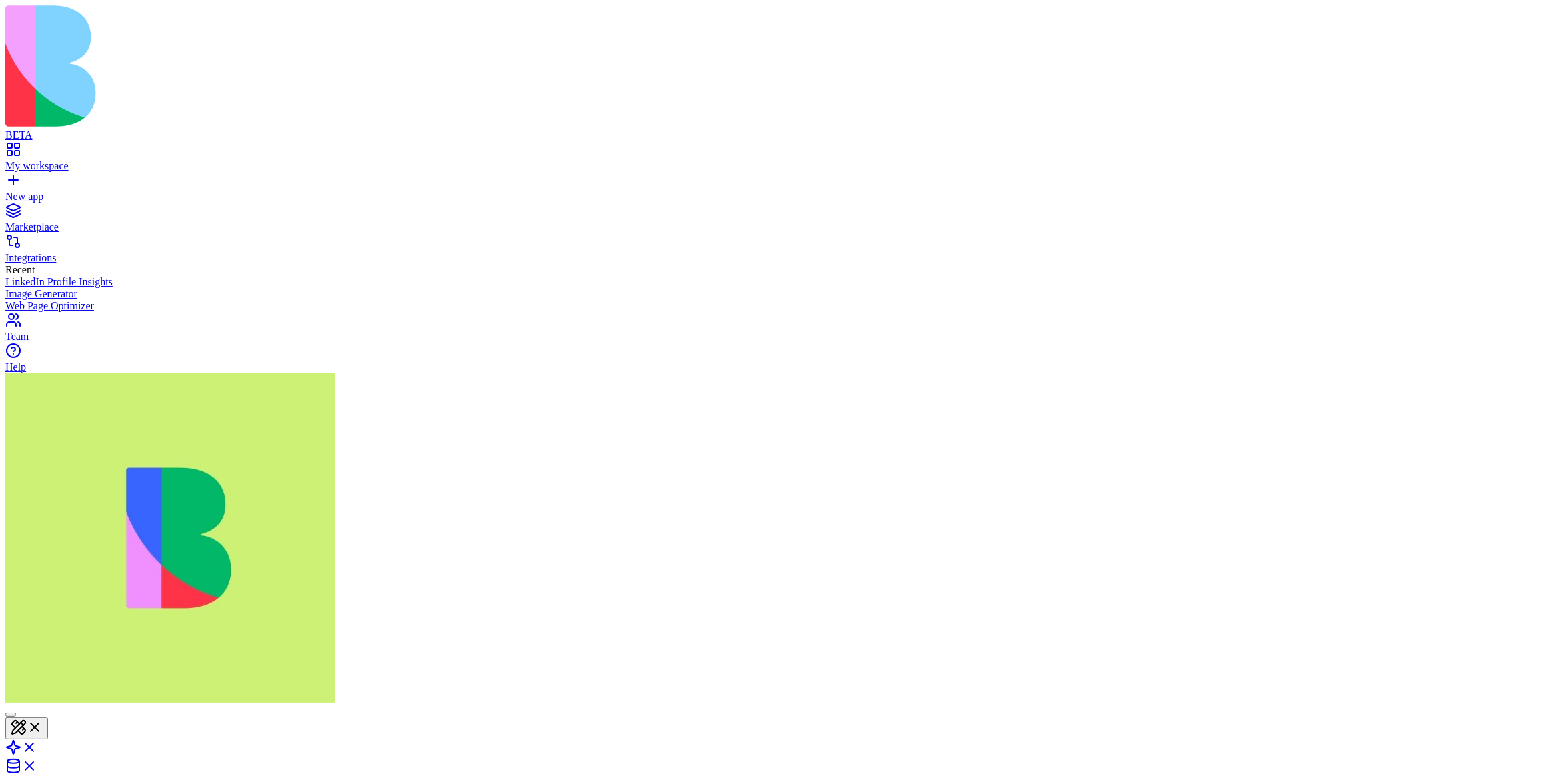
click at [948, 705] on header "Hubspot Share" at bounding box center [776, 798] width 1541 height 187
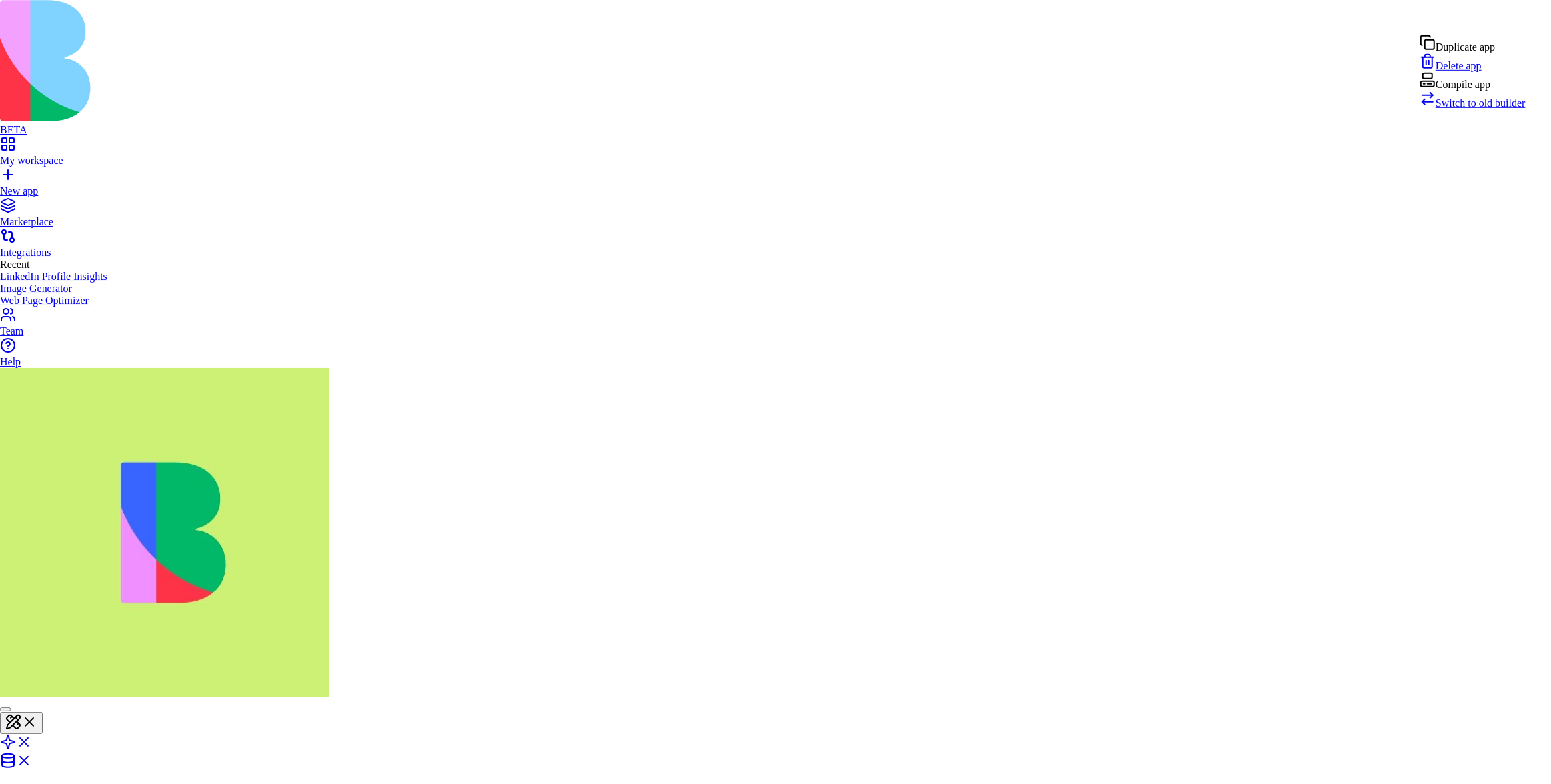
click at [1486, 109] on span "Switch to old builder" at bounding box center [1481, 103] width 90 height 11
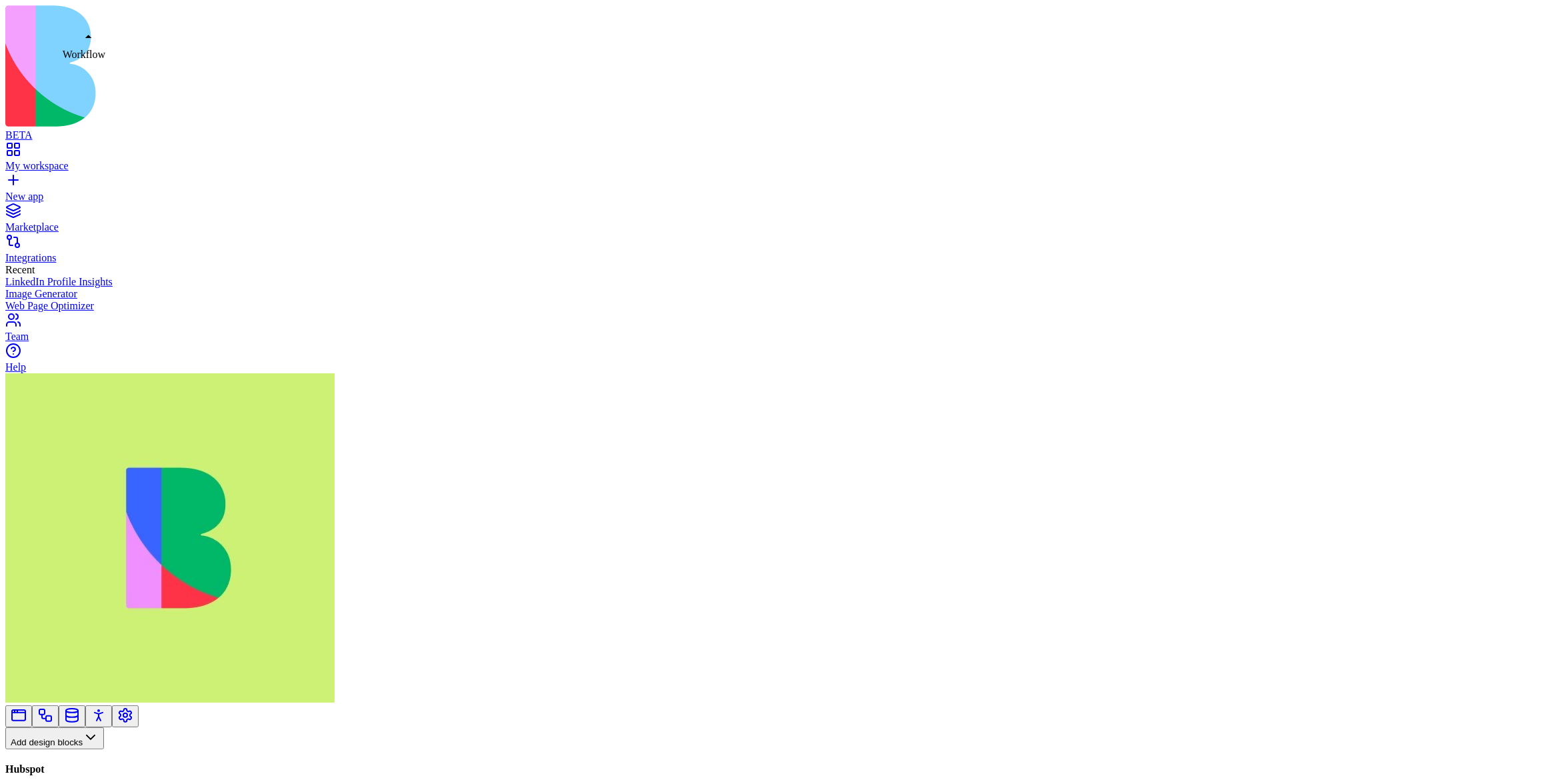
click at [53, 715] on link at bounding box center [45, 720] width 16 height 10
click at [72, 749] on button "Workflows" at bounding box center [39, 760] width 67 height 22
click at [72, 505] on div "Actions" at bounding box center [70, 506] width 63 height 19
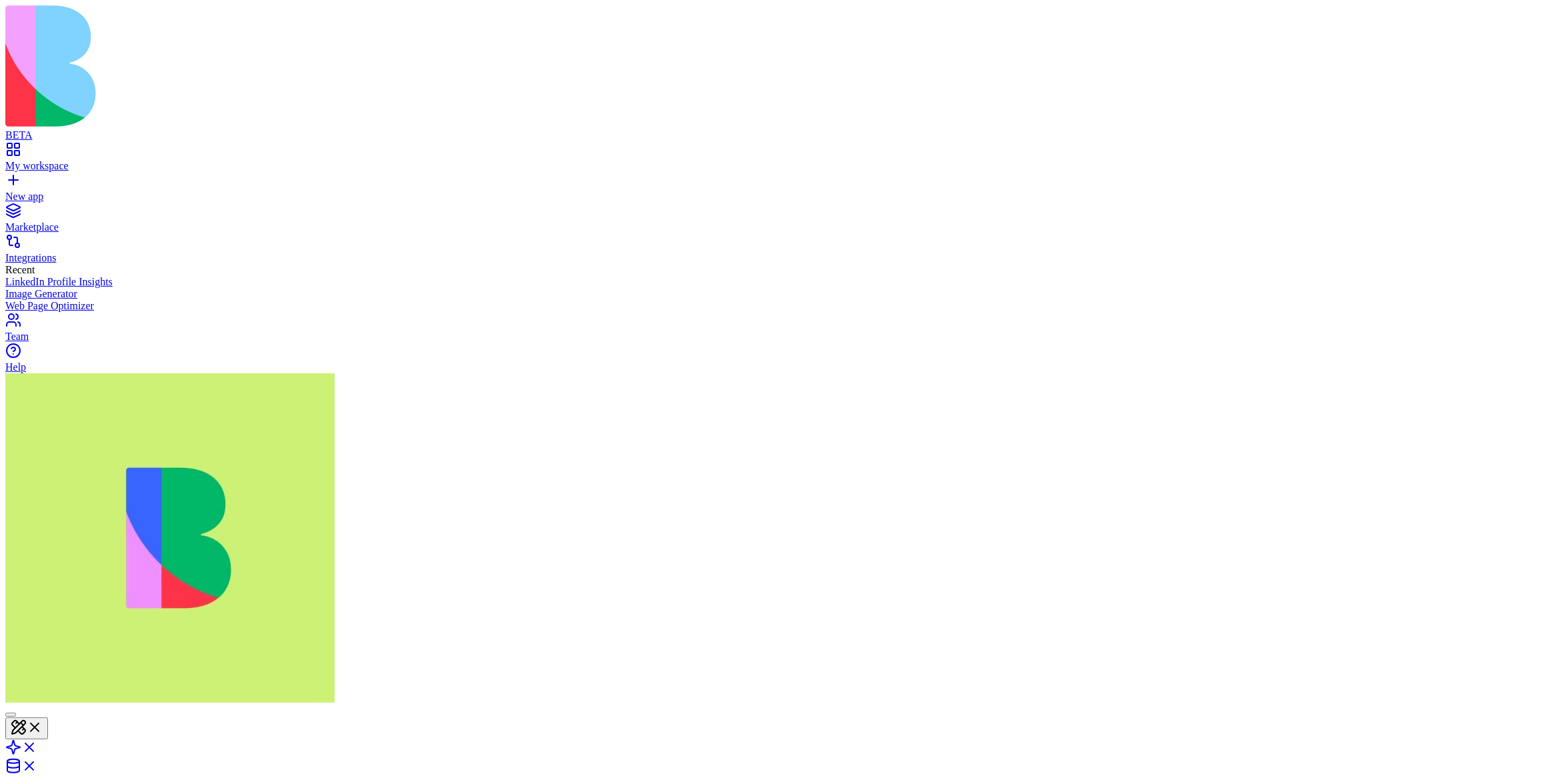
click at [798, 705] on header "Airtable Share" at bounding box center [776, 798] width 1541 height 187
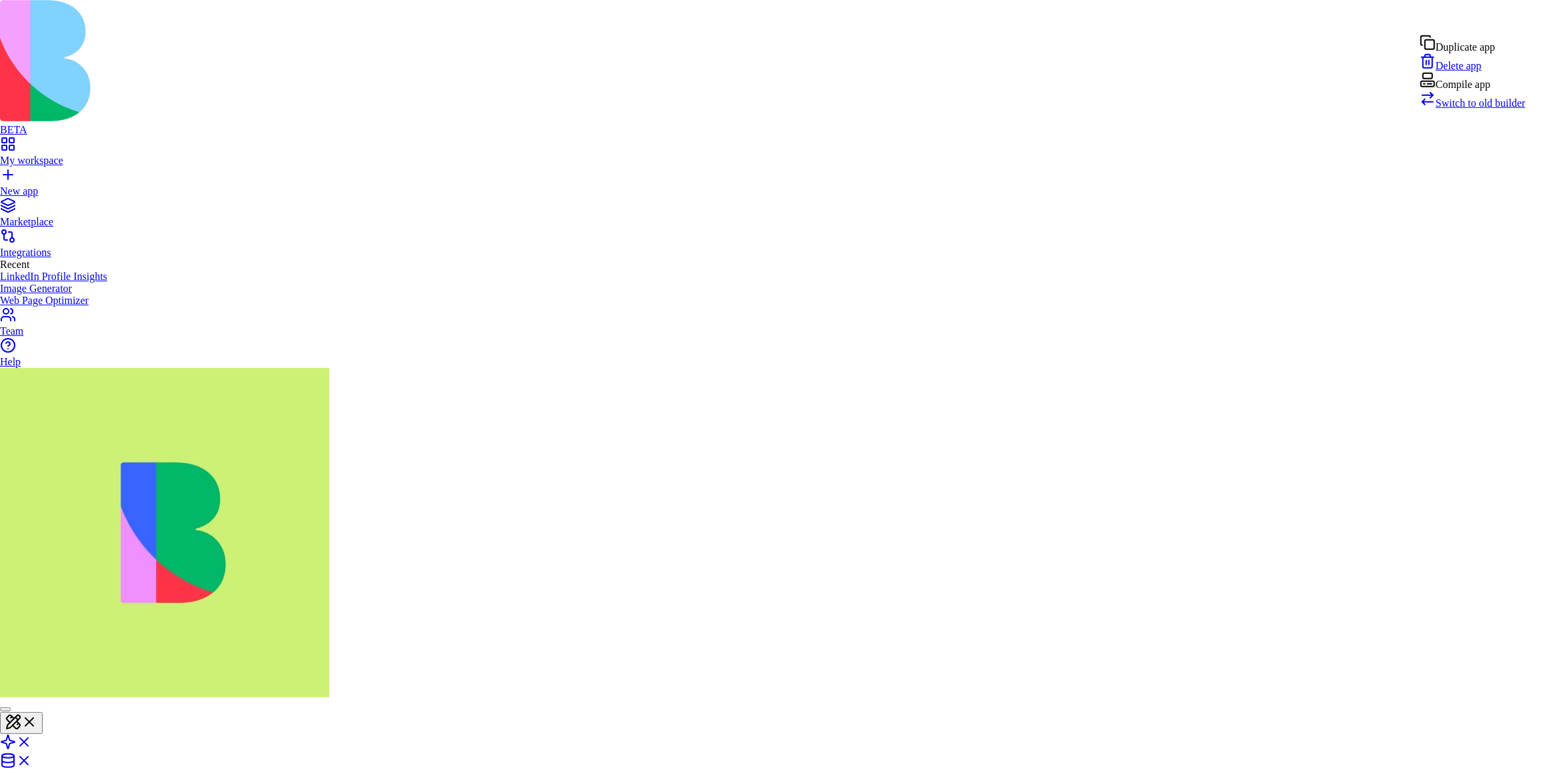
click at [1509, 109] on span "Switch to old builder" at bounding box center [1481, 103] width 90 height 11
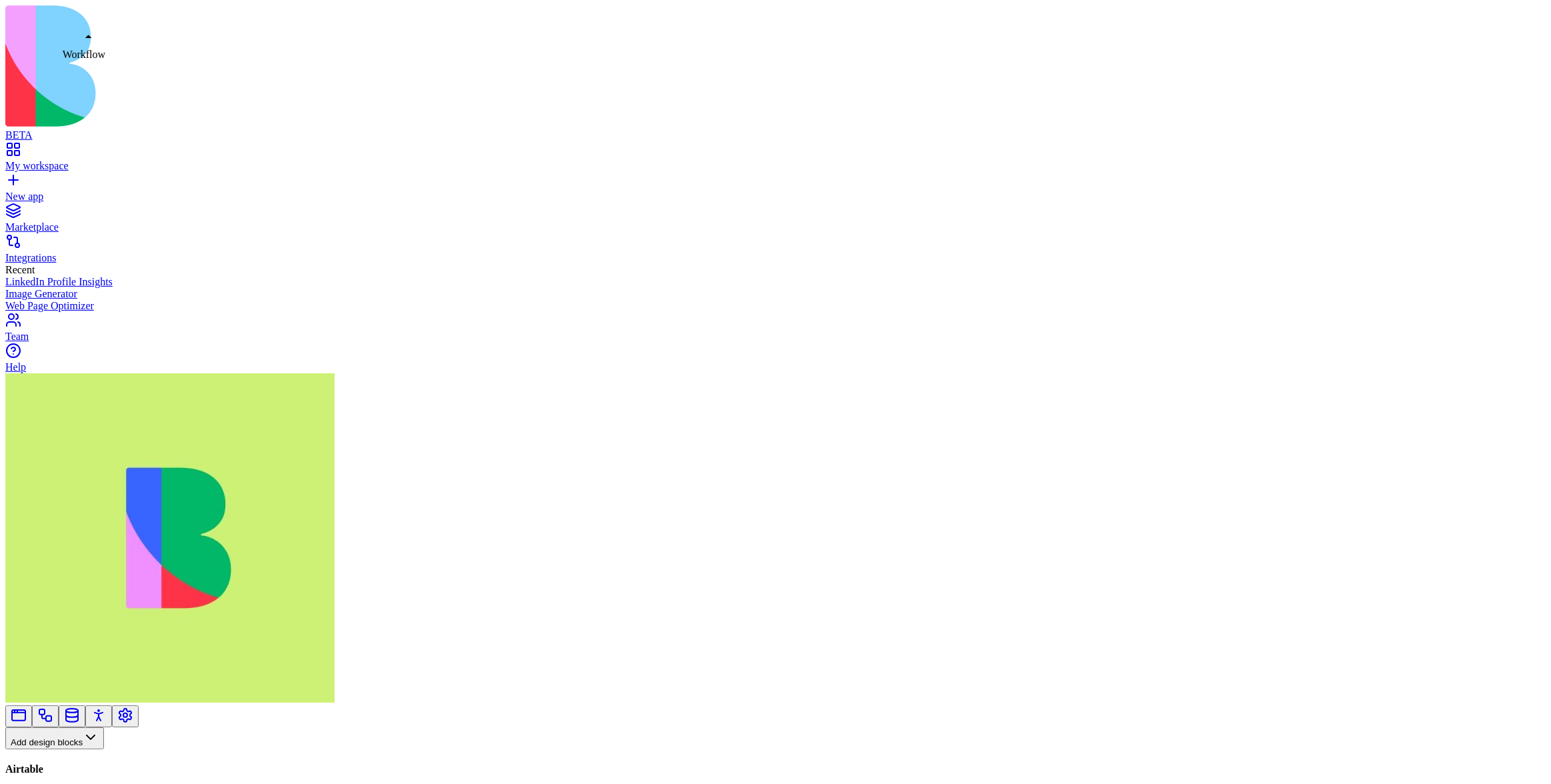
click at [53, 715] on link at bounding box center [45, 720] width 16 height 10
click at [72, 749] on button "Workflows" at bounding box center [39, 760] width 67 height 22
click at [80, 509] on div "Actions" at bounding box center [70, 506] width 63 height 19
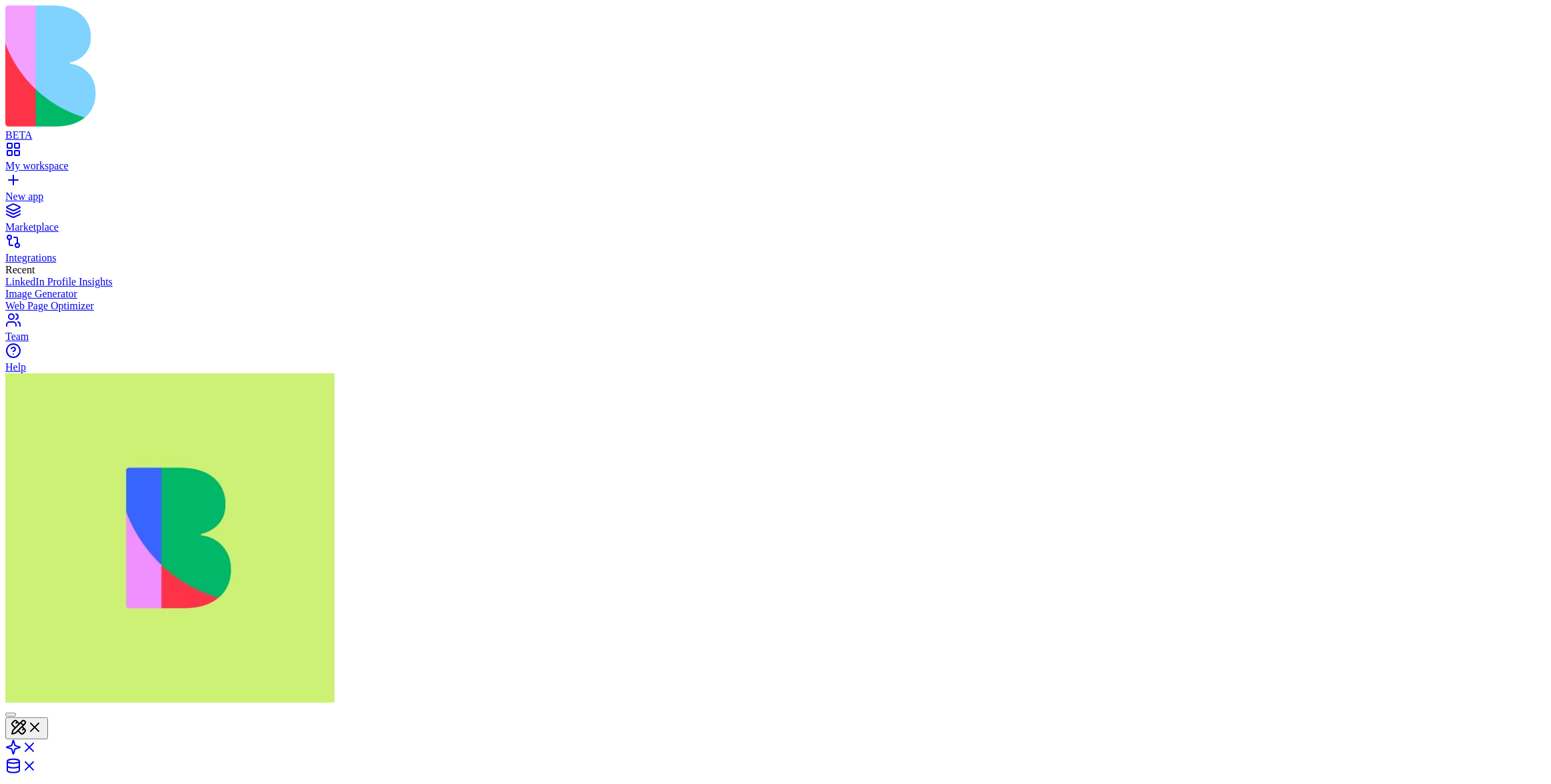
click at [1217, 705] on header "Asana Share" at bounding box center [776, 798] width 1541 height 187
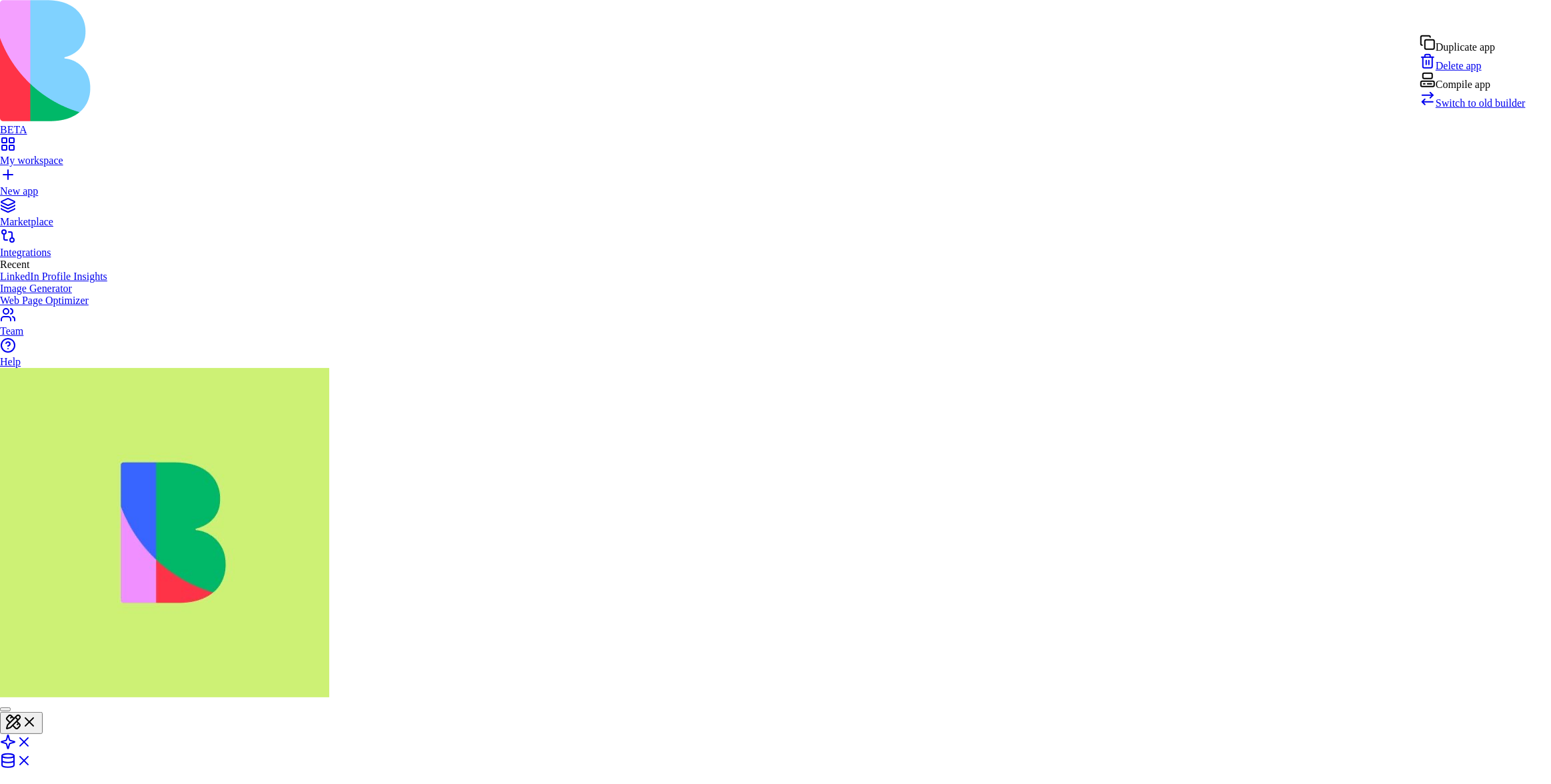
click at [1479, 109] on span "Switch to old builder" at bounding box center [1481, 103] width 90 height 11
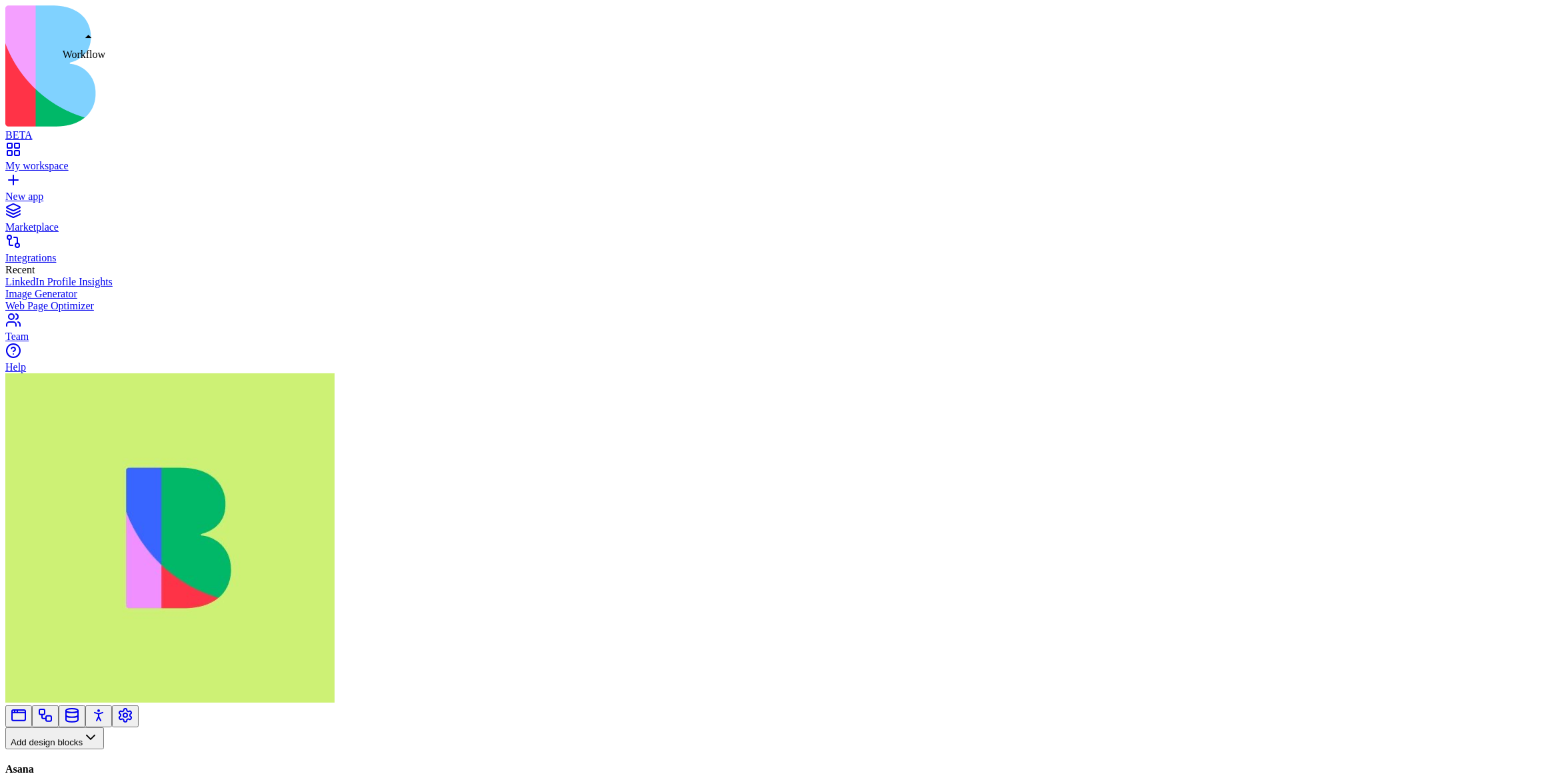
click at [53, 715] on link at bounding box center [45, 720] width 16 height 10
click at [67, 749] on button "Workflows" at bounding box center [39, 760] width 67 height 22
click at [73, 510] on div "Actions" at bounding box center [70, 506] width 63 height 19
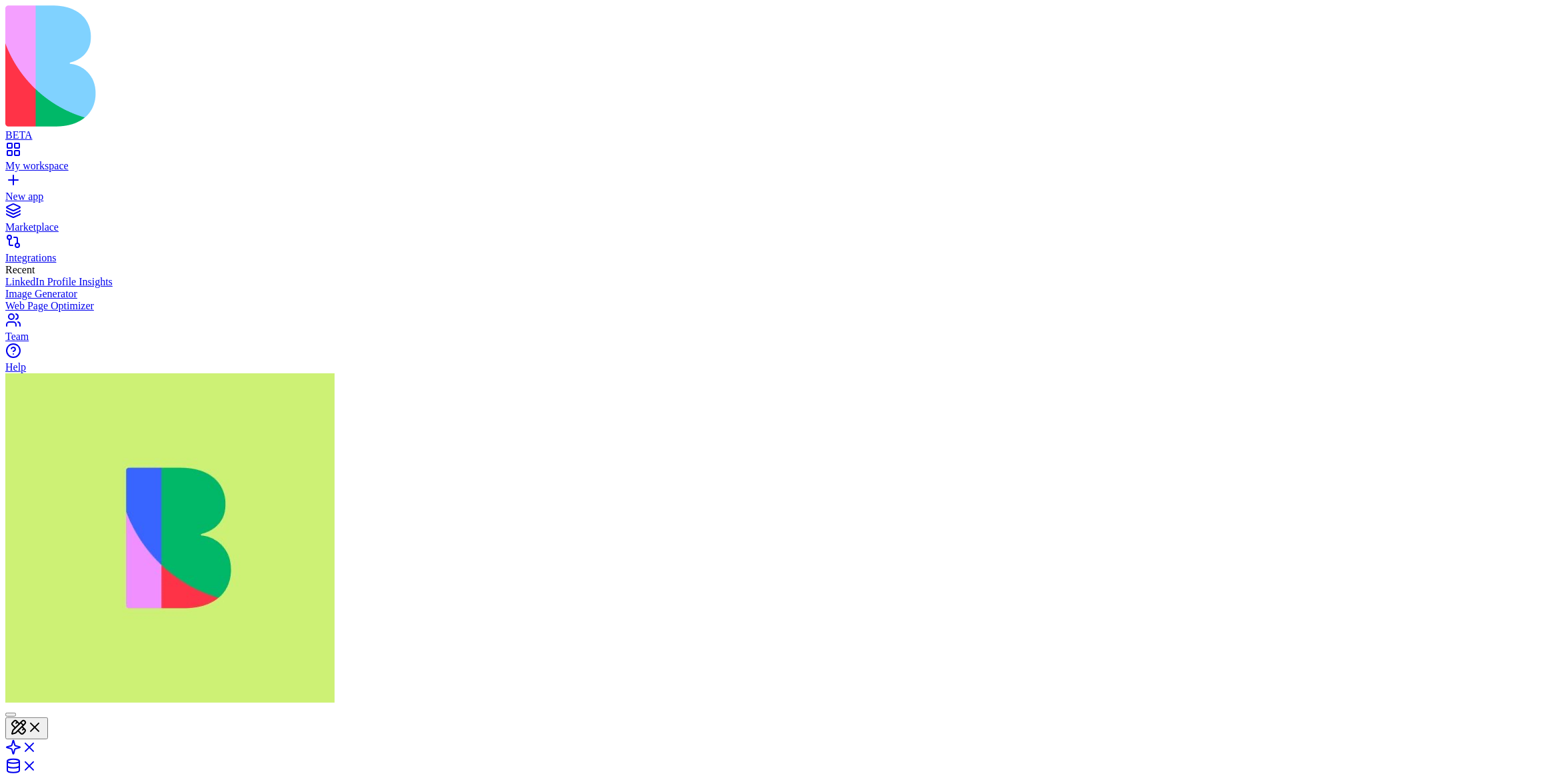
click at [1368, 705] on header "Twitter (X) Share" at bounding box center [776, 798] width 1541 height 187
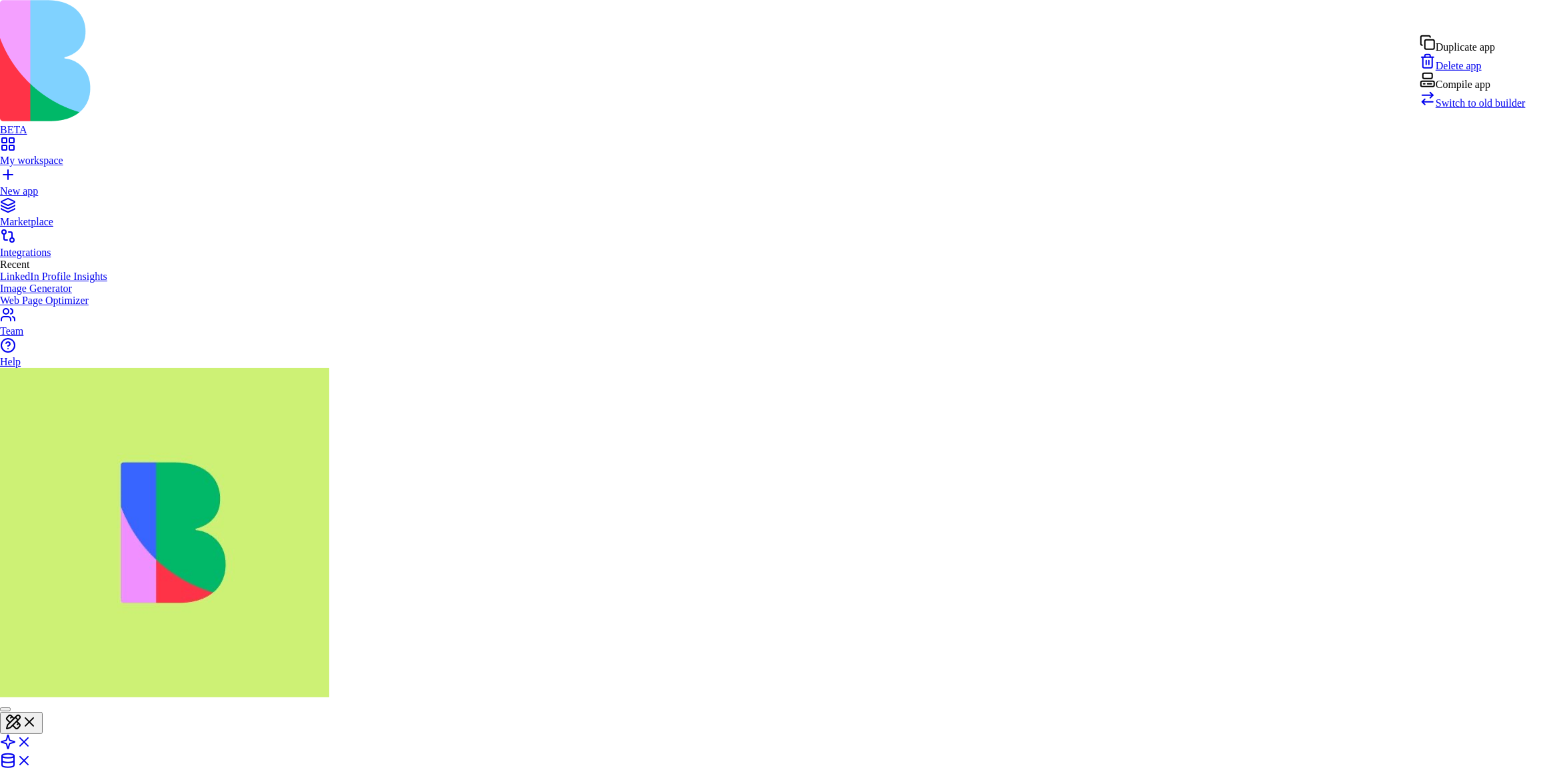
click at [1493, 109] on span "Switch to old builder" at bounding box center [1481, 103] width 90 height 11
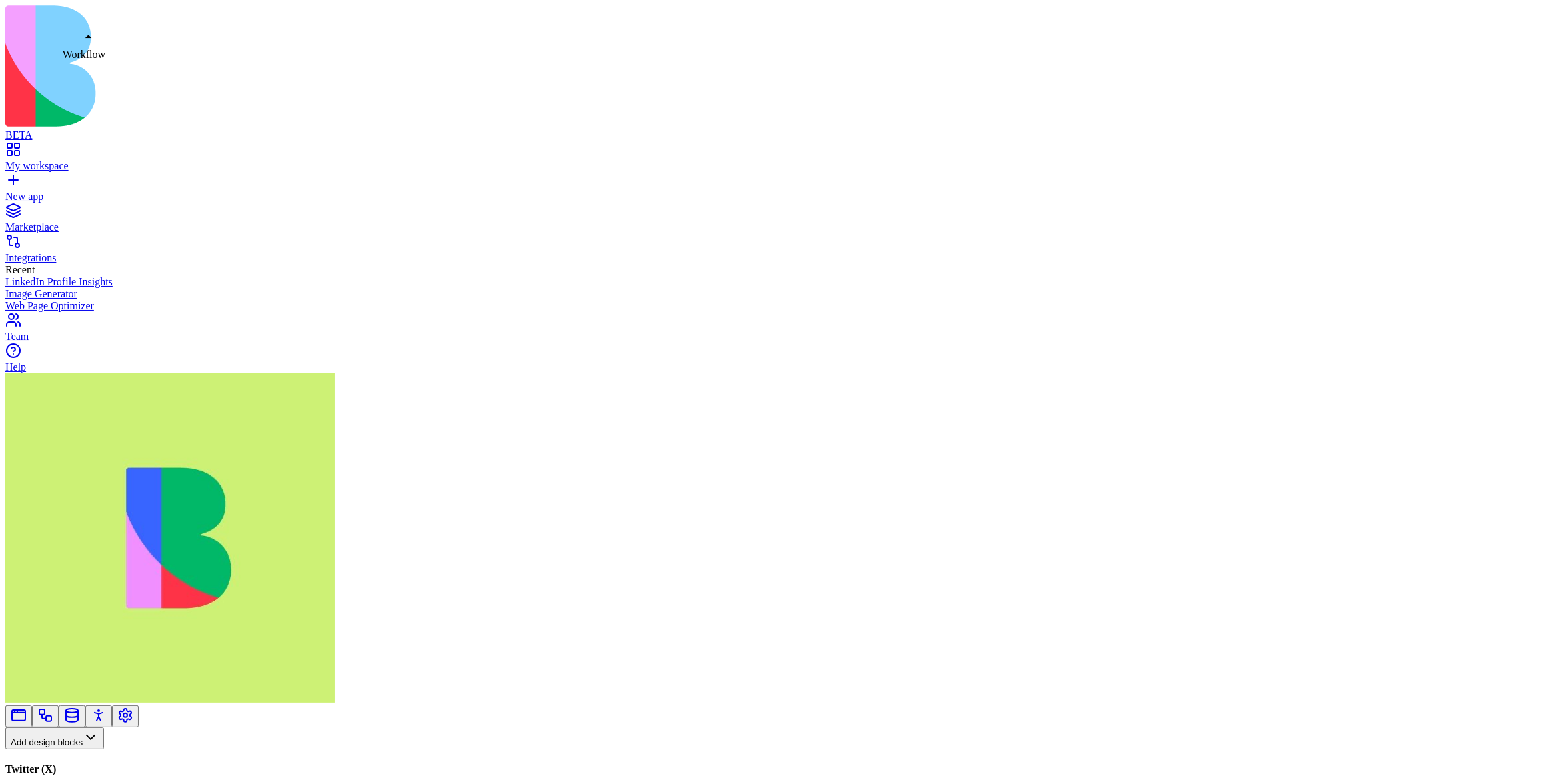
click at [53, 715] on link at bounding box center [45, 720] width 16 height 10
click at [72, 749] on button "Workflows" at bounding box center [39, 760] width 67 height 22
click at [87, 515] on div "Actions" at bounding box center [70, 506] width 63 height 19
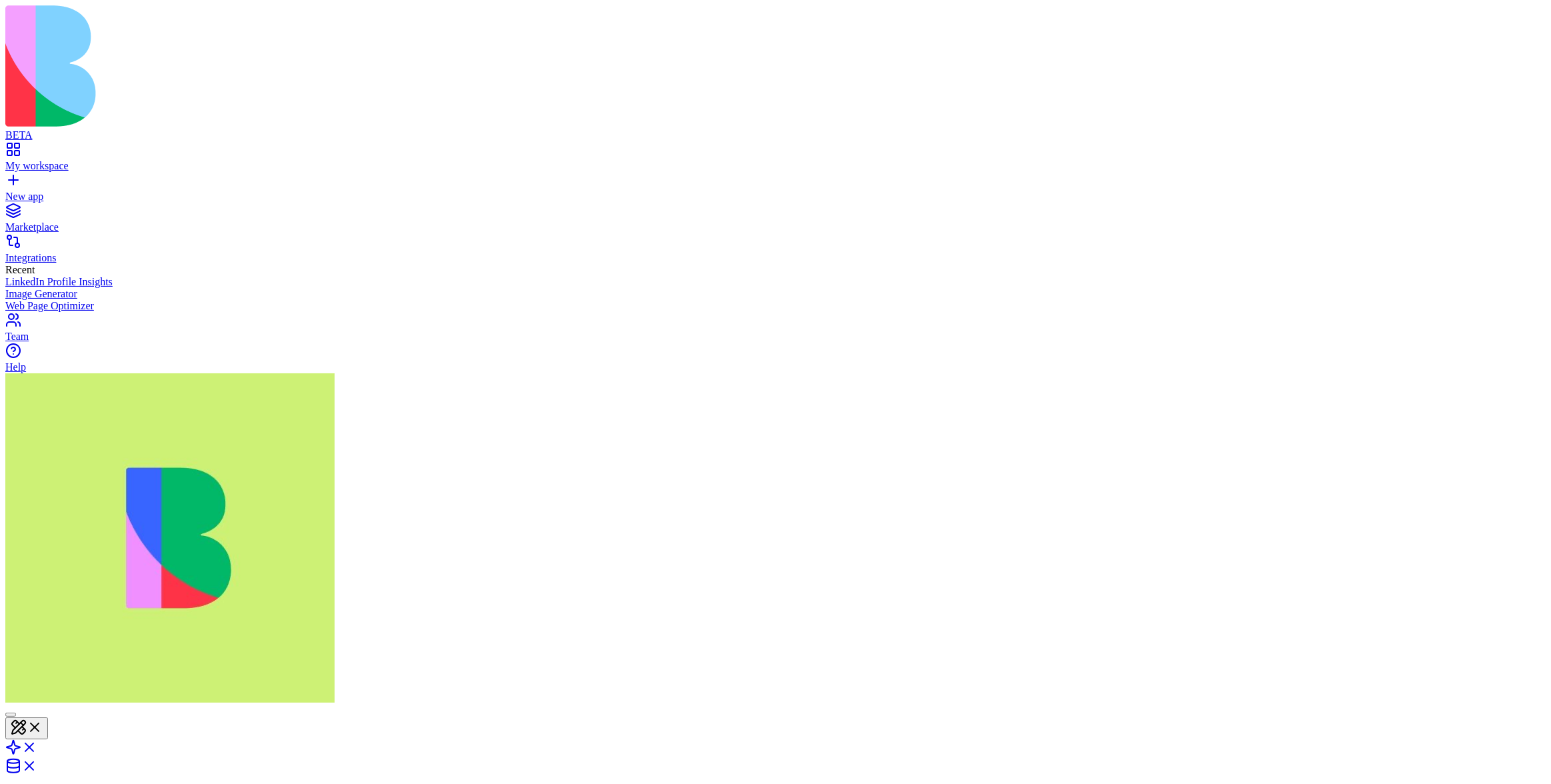
click at [1102, 705] on header "Linkedin Share" at bounding box center [776, 798] width 1541 height 187
click at [1497, 705] on header "Linkedin Share Admin" at bounding box center [776, 798] width 1541 height 187
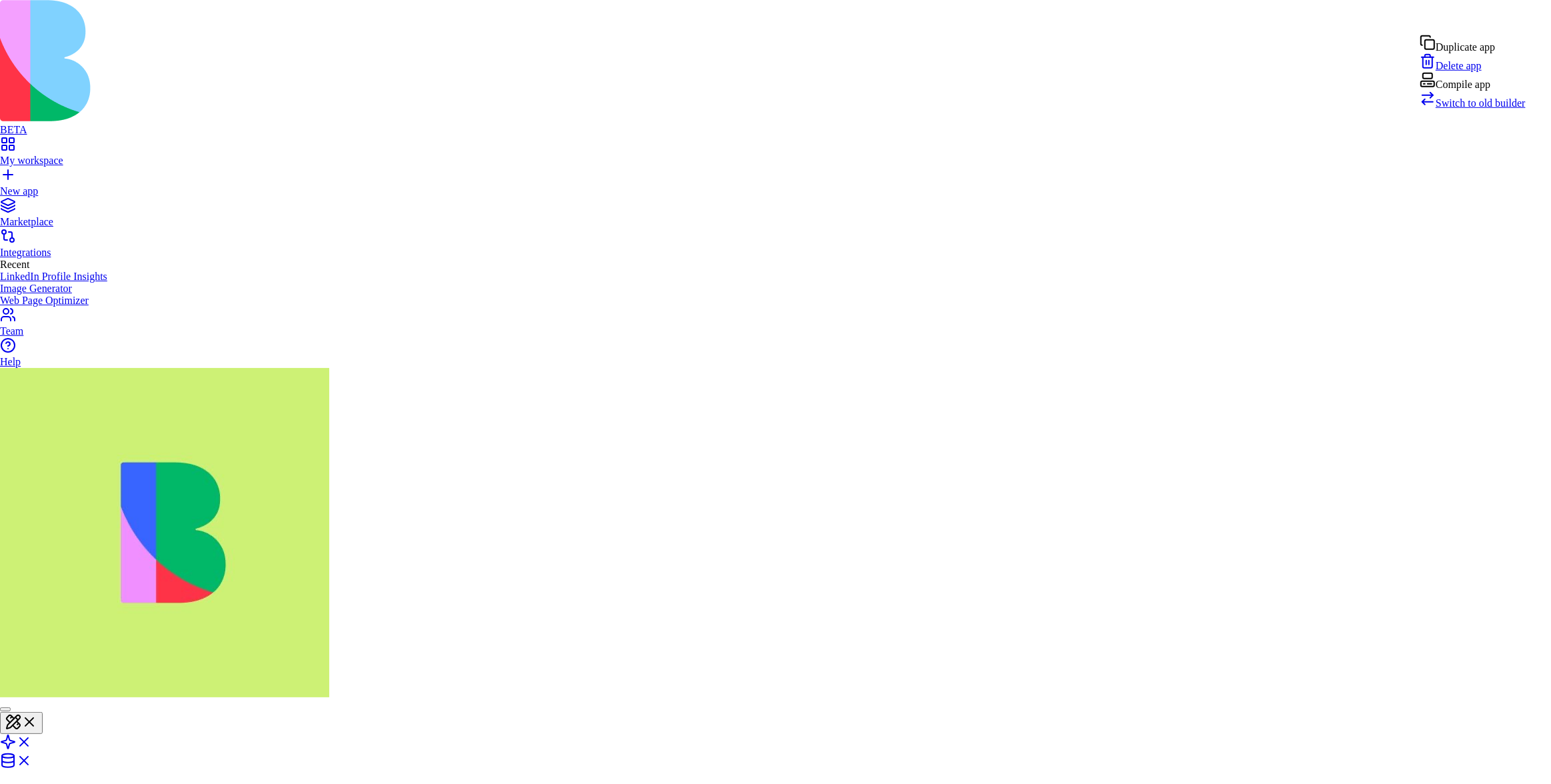
click at [1479, 109] on span "Switch to old builder" at bounding box center [1481, 103] width 90 height 11
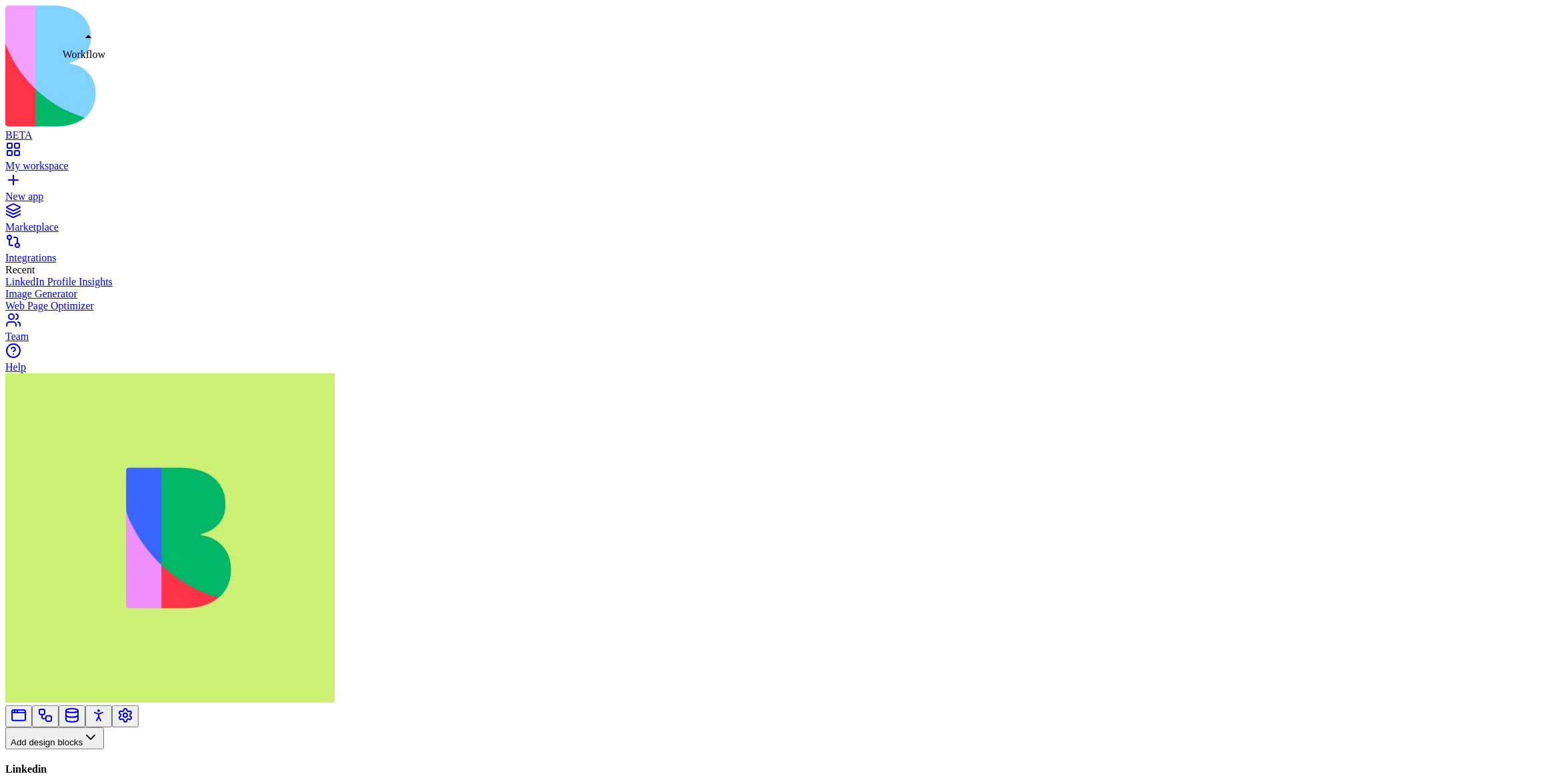
click at [53, 715] on link at bounding box center [45, 720] width 16 height 10
click at [72, 749] on button "Workflows" at bounding box center [39, 760] width 67 height 22
click at [73, 510] on div "Actions" at bounding box center [70, 506] width 63 height 19
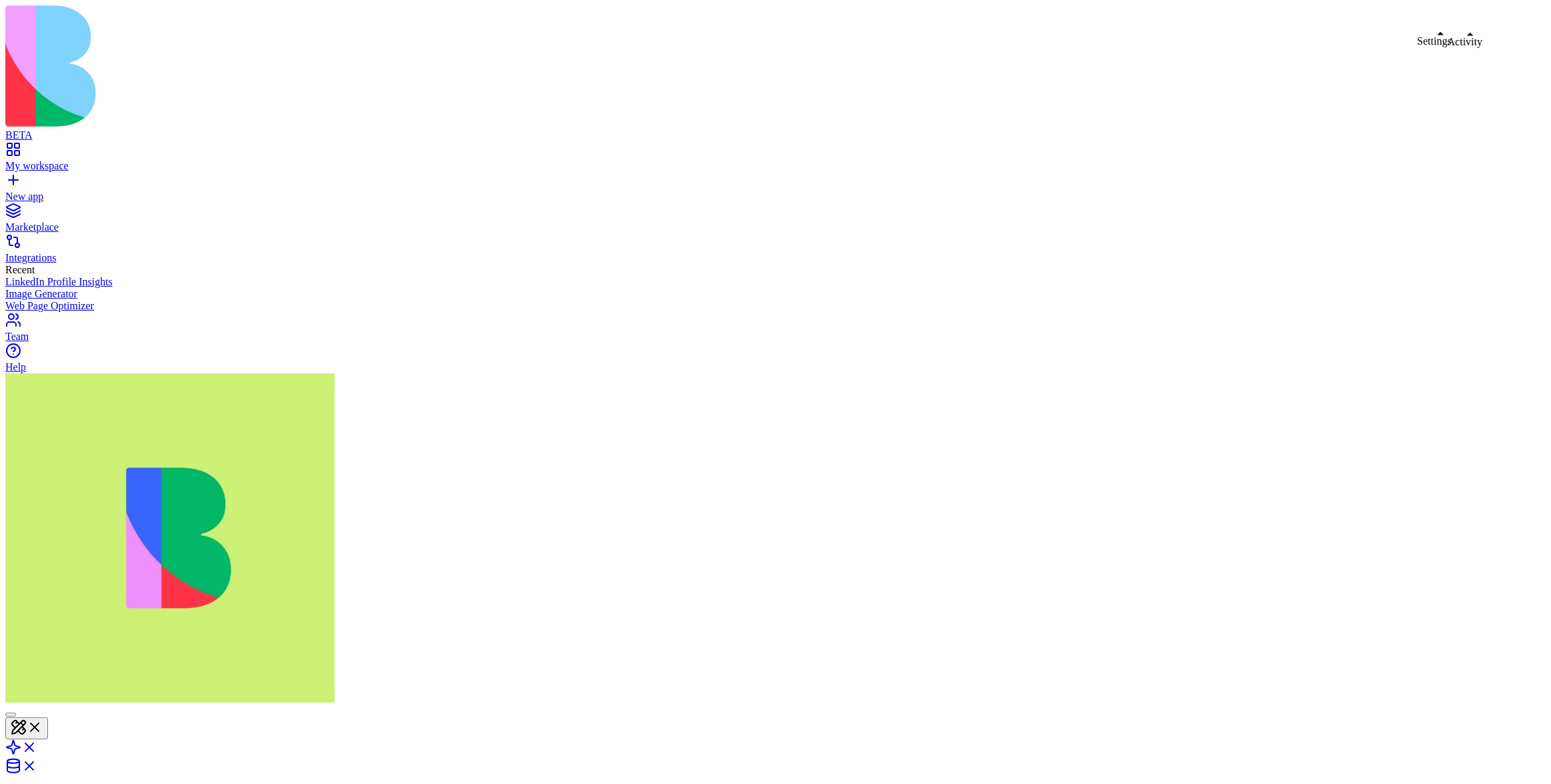
click at [1350, 705] on header "Snowflake Share" at bounding box center [776, 798] width 1541 height 187
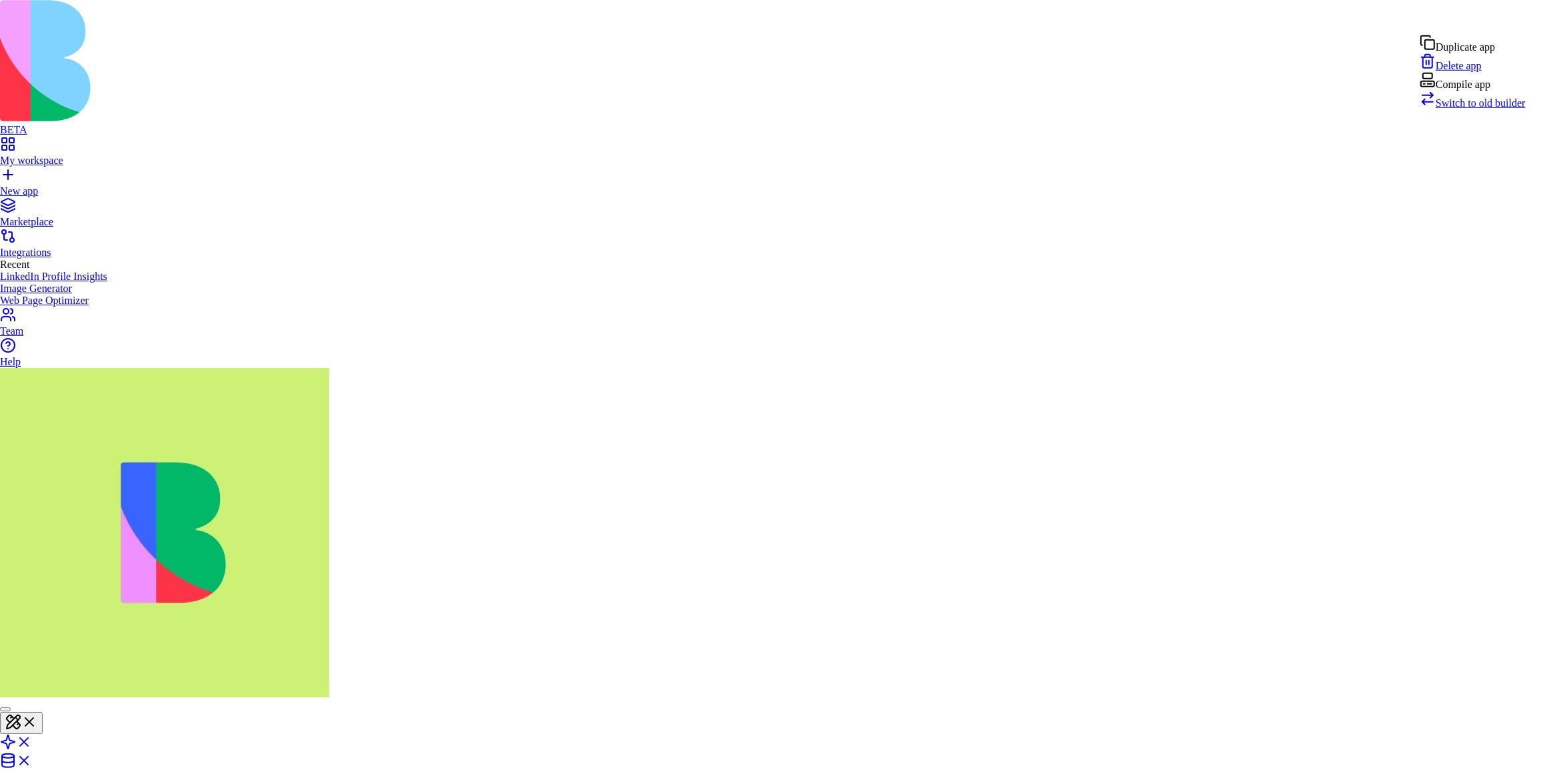
click at [1479, 109] on span "Switch to old builder" at bounding box center [1481, 103] width 90 height 11
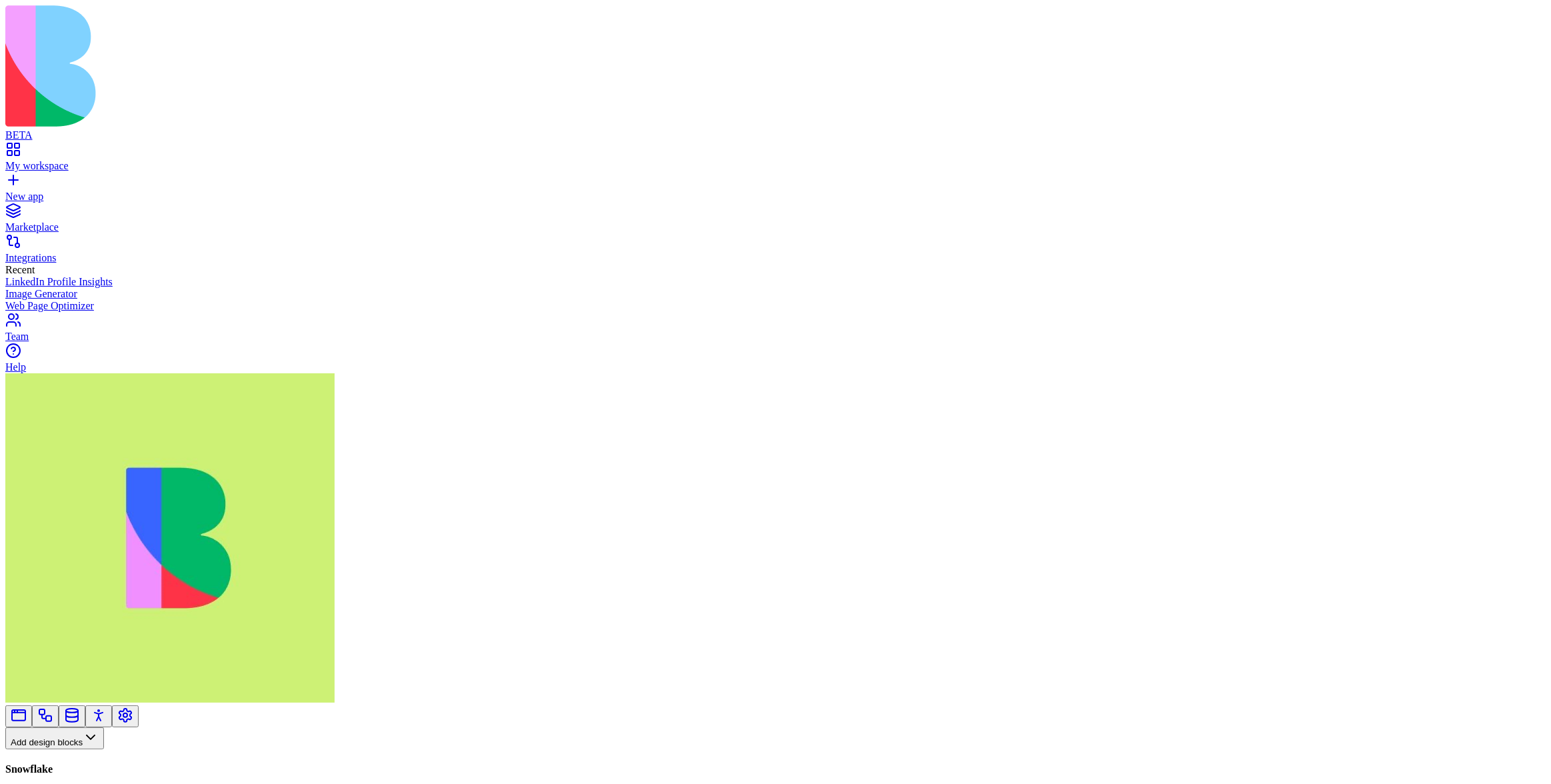
click at [53, 715] on link at bounding box center [45, 720] width 16 height 10
click at [72, 515] on div "Actions" at bounding box center [70, 506] width 63 height 19
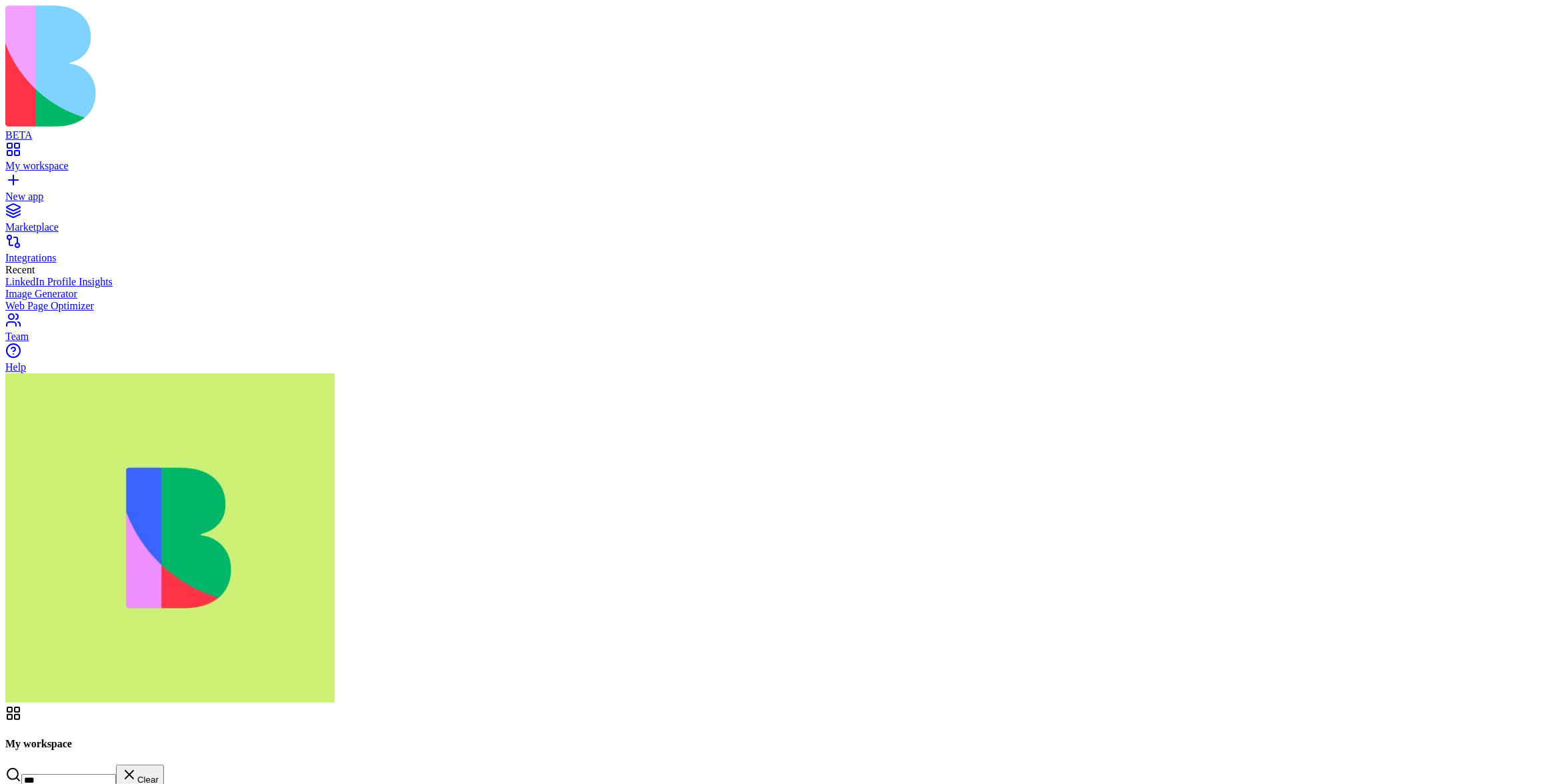
type input "***"
click at [1233, 705] on header "Youtube Share" at bounding box center [776, 798] width 1541 height 187
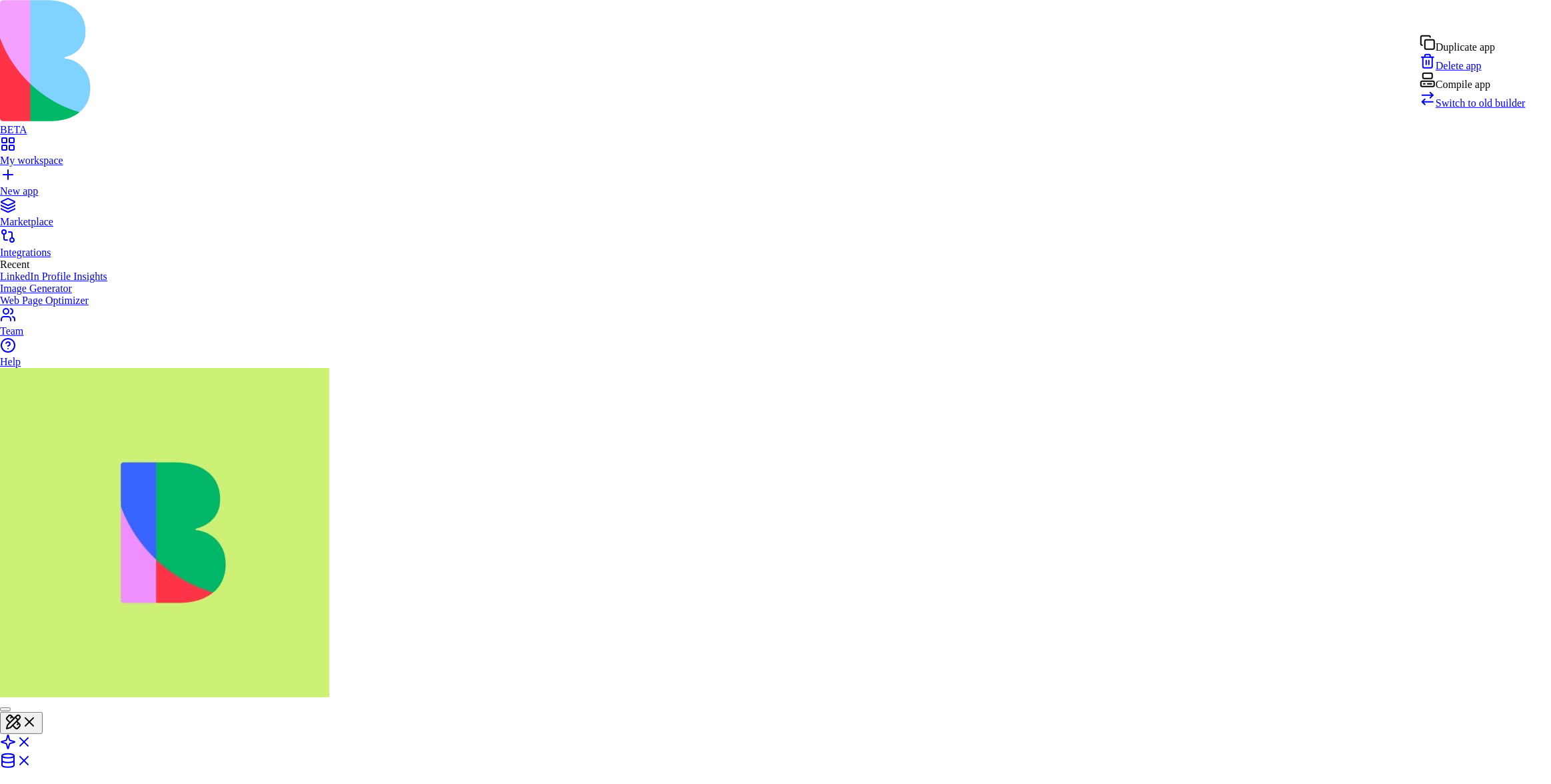
click at [1494, 109] on span "Switch to old builder" at bounding box center [1481, 103] width 90 height 11
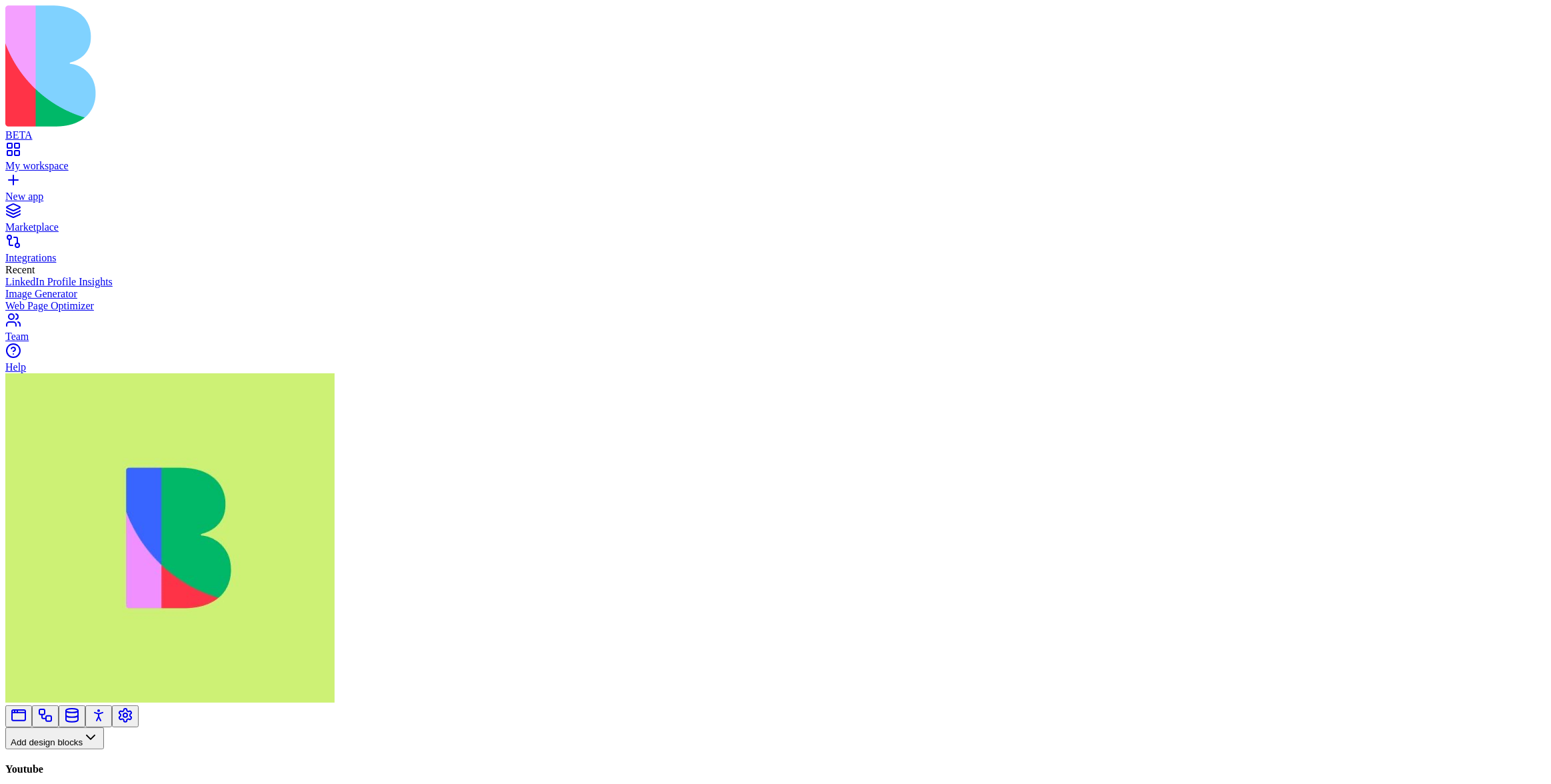
click at [53, 715] on link at bounding box center [45, 720] width 16 height 10
click at [72, 749] on button "Workflows" at bounding box center [39, 760] width 67 height 22
click at [76, 505] on div "Actions" at bounding box center [70, 506] width 63 height 19
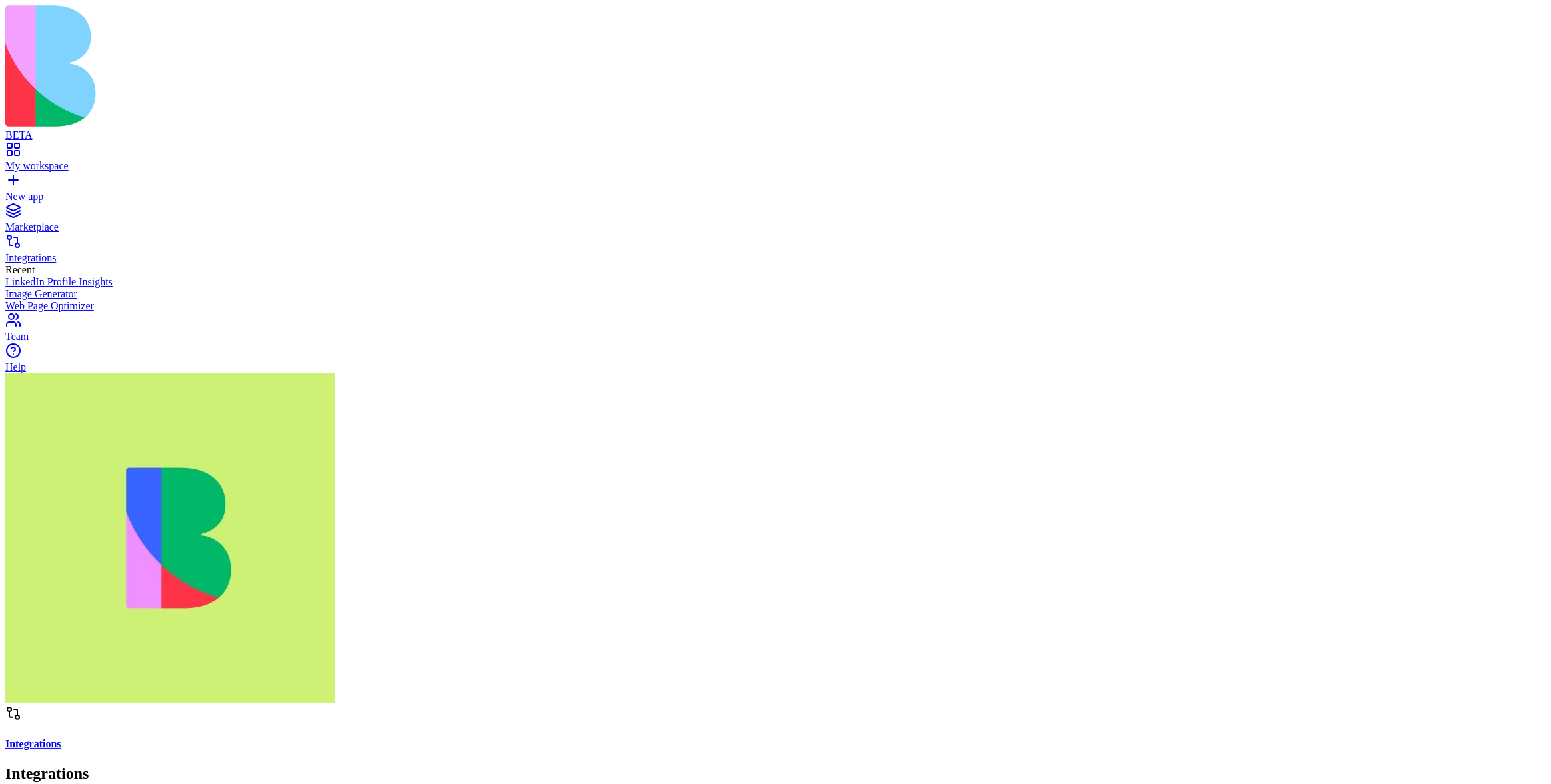
click at [55, 148] on link "My workspace" at bounding box center [776, 159] width 1541 height 24
click at [116, 772] on input at bounding box center [69, 778] width 95 height 14
type input "****"
click at [1340, 705] on header "WhatsApp Share" at bounding box center [776, 798] width 1541 height 187
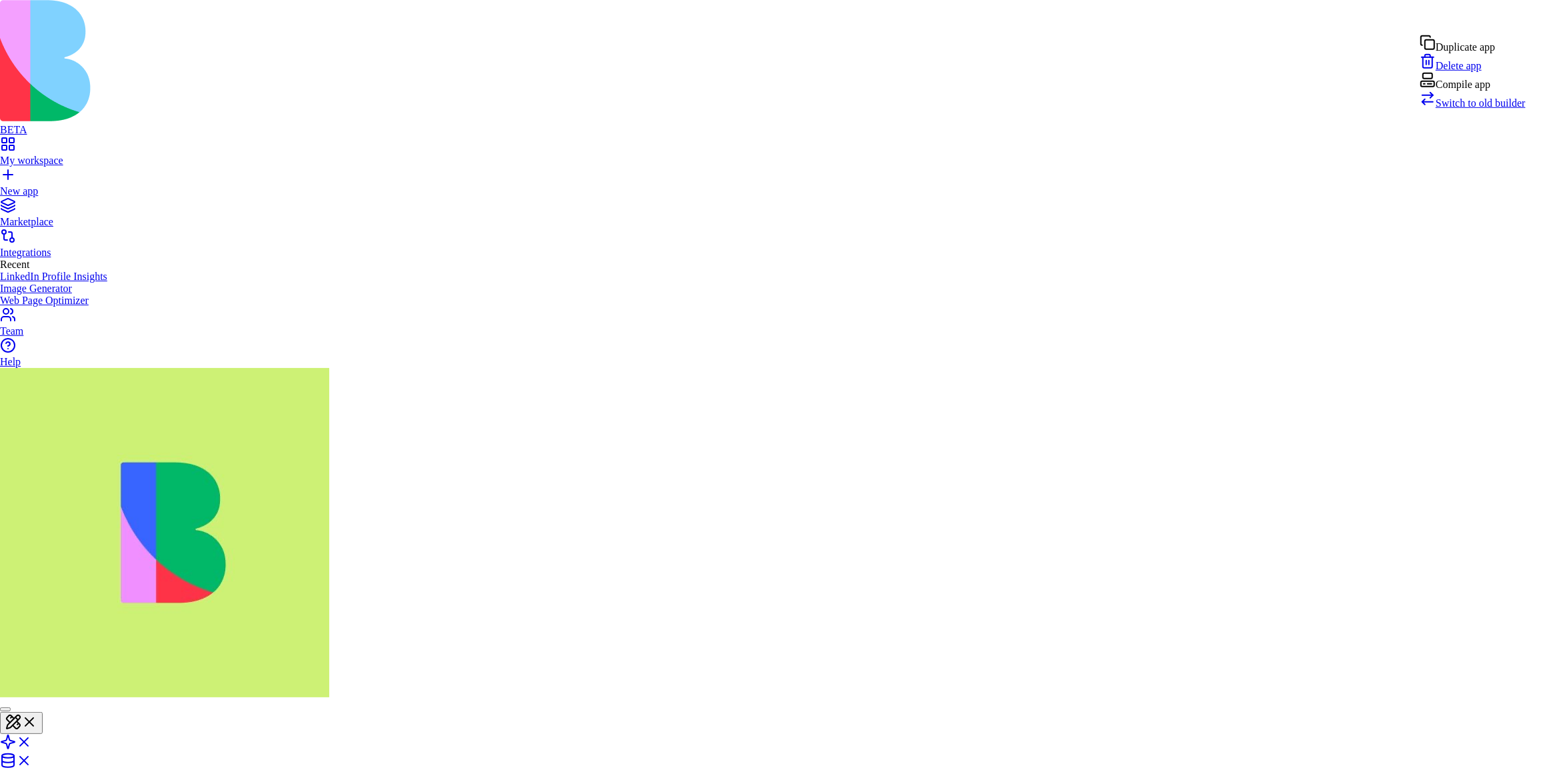
click at [1484, 109] on span "Switch to old builder" at bounding box center [1481, 103] width 90 height 11
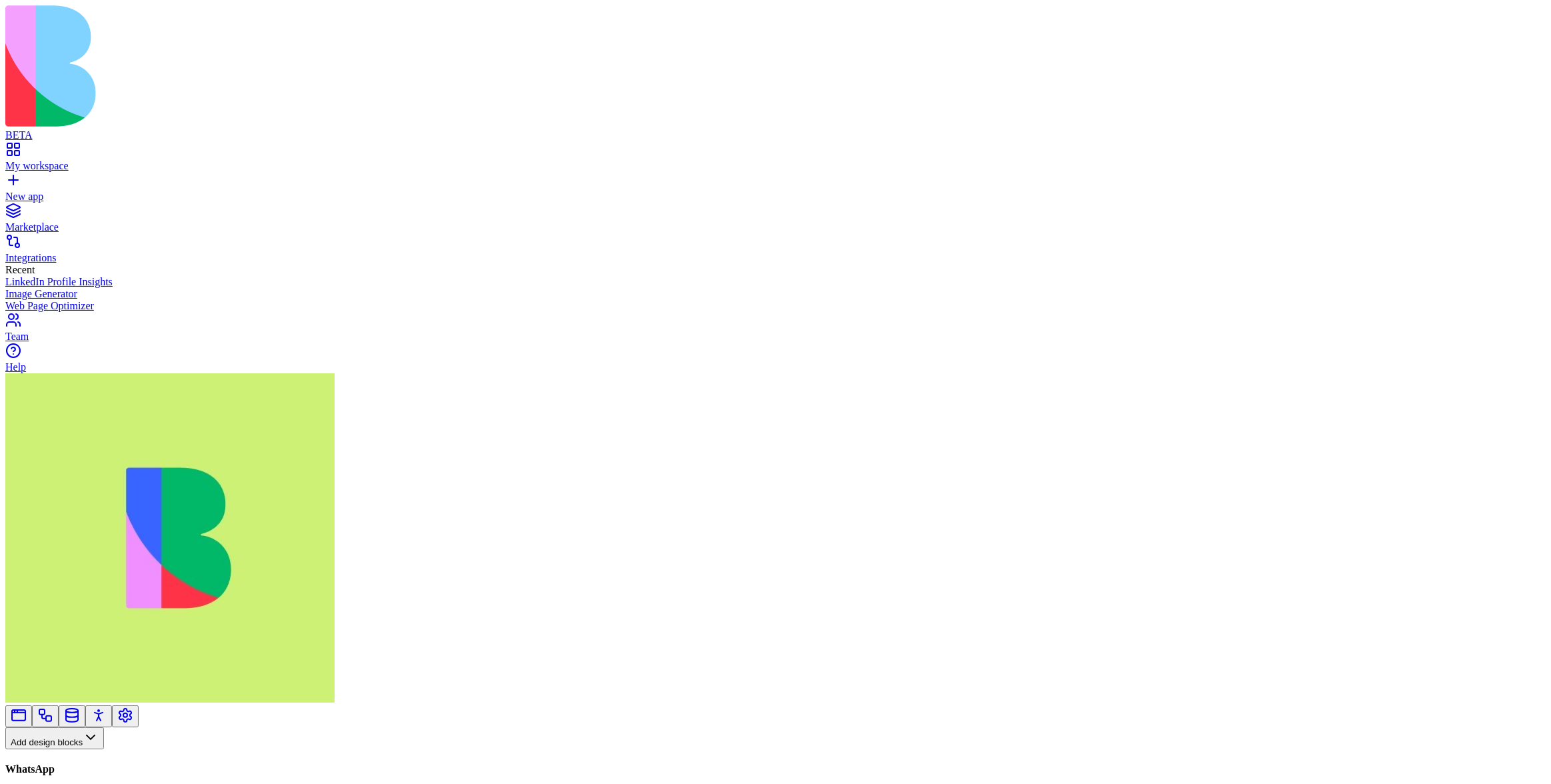
click at [53, 715] on link at bounding box center [45, 720] width 16 height 10
click at [72, 749] on button "Workflows" at bounding box center [39, 760] width 67 height 22
click at [80, 510] on div "Actions" at bounding box center [70, 506] width 63 height 19
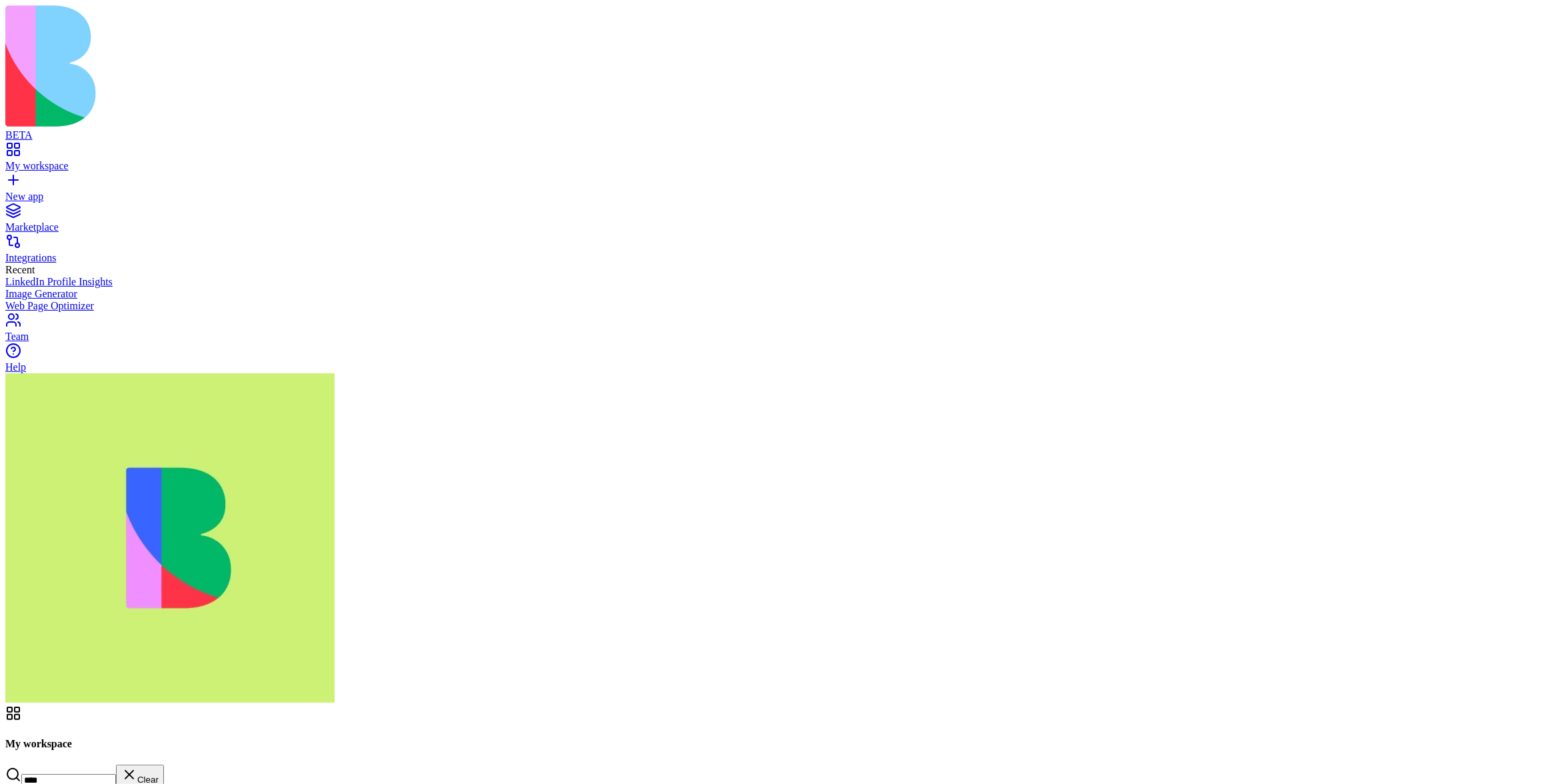
type input "****"
click at [1335, 705] on header "Gong Share" at bounding box center [776, 798] width 1541 height 187
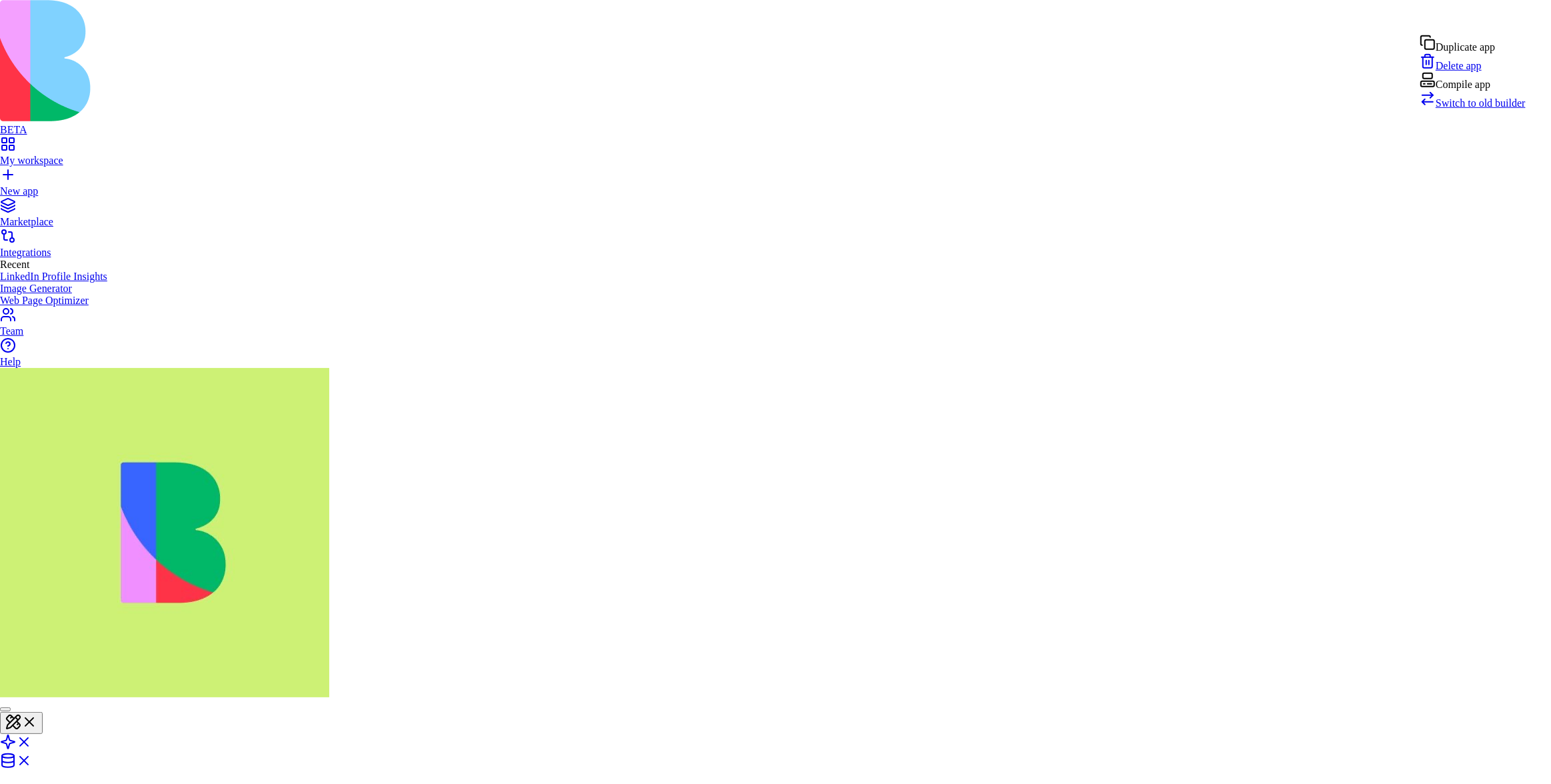
click at [1494, 109] on span "Switch to old builder" at bounding box center [1481, 103] width 90 height 11
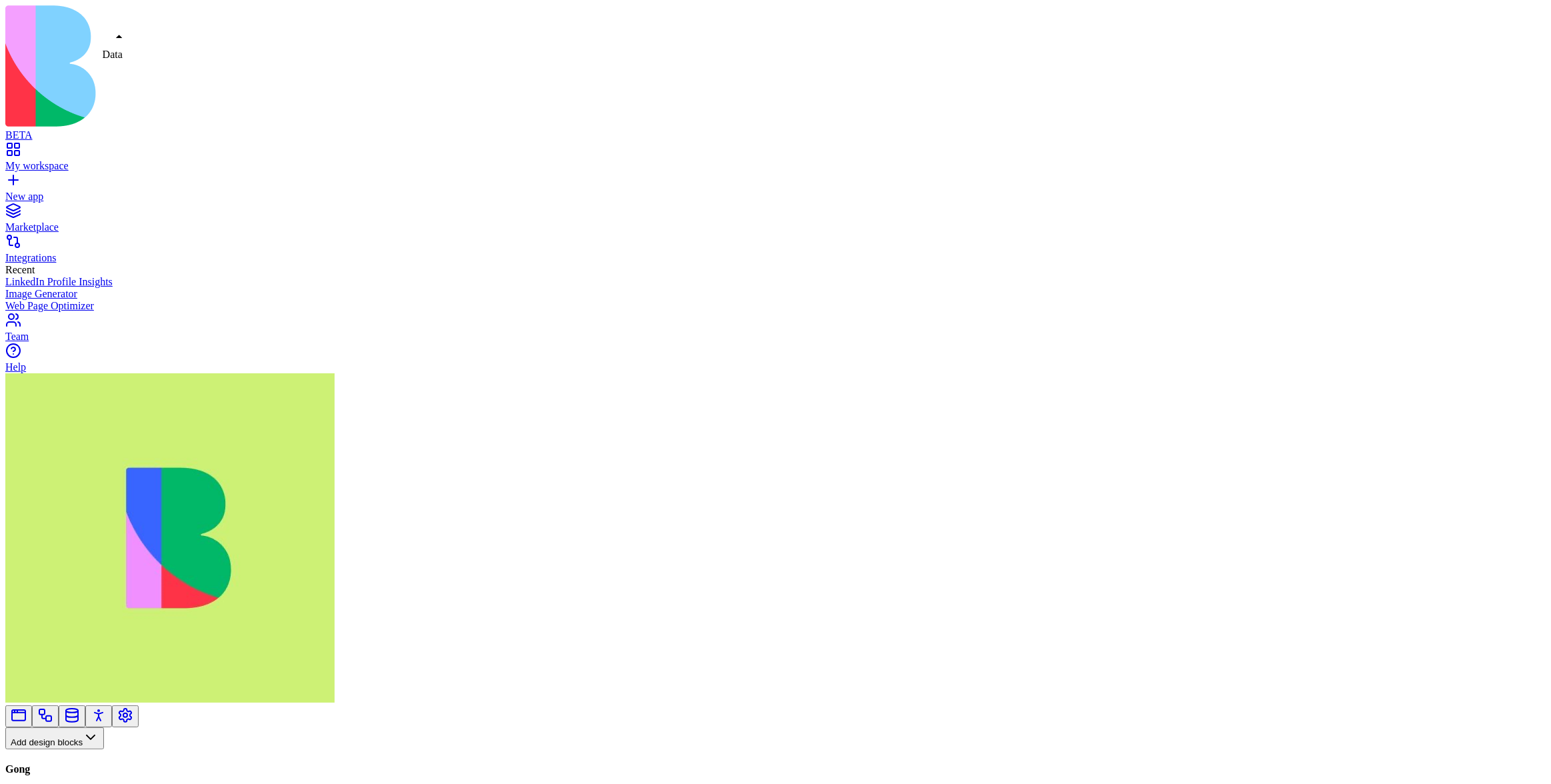
click at [53, 715] on link at bounding box center [45, 720] width 16 height 10
click at [69, 749] on div "Gong GongAction AI Blocks GenerateText GenerateImage Summarize Text Execute Too…" at bounding box center [88, 749] width 167 height 0
click at [70, 749] on button "Workflows" at bounding box center [39, 760] width 67 height 22
click at [85, 508] on div "Actions" at bounding box center [70, 506] width 63 height 19
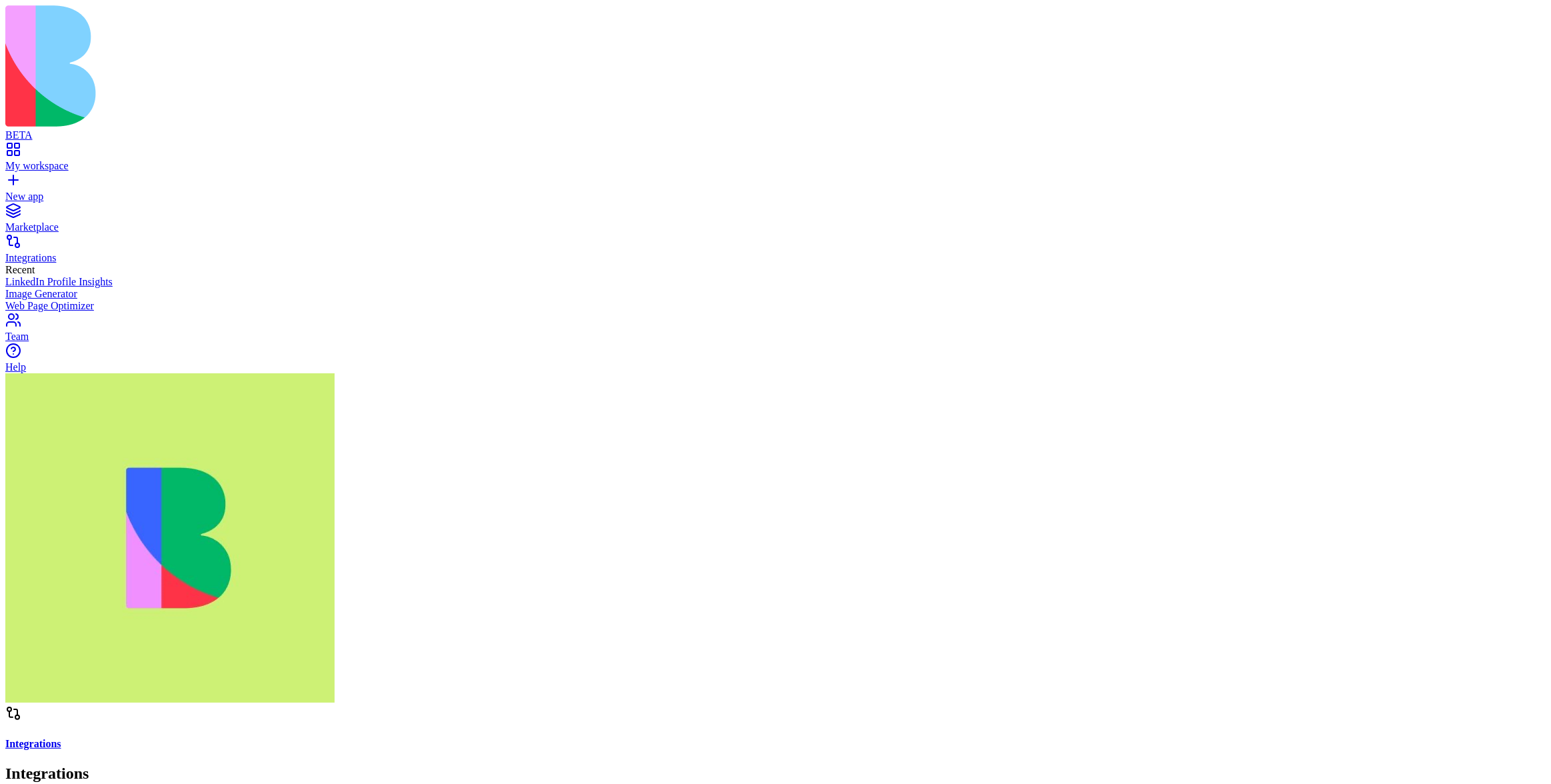
scroll to position [536, 0]
